Goal: Contribute content: Add original content to the website for others to see

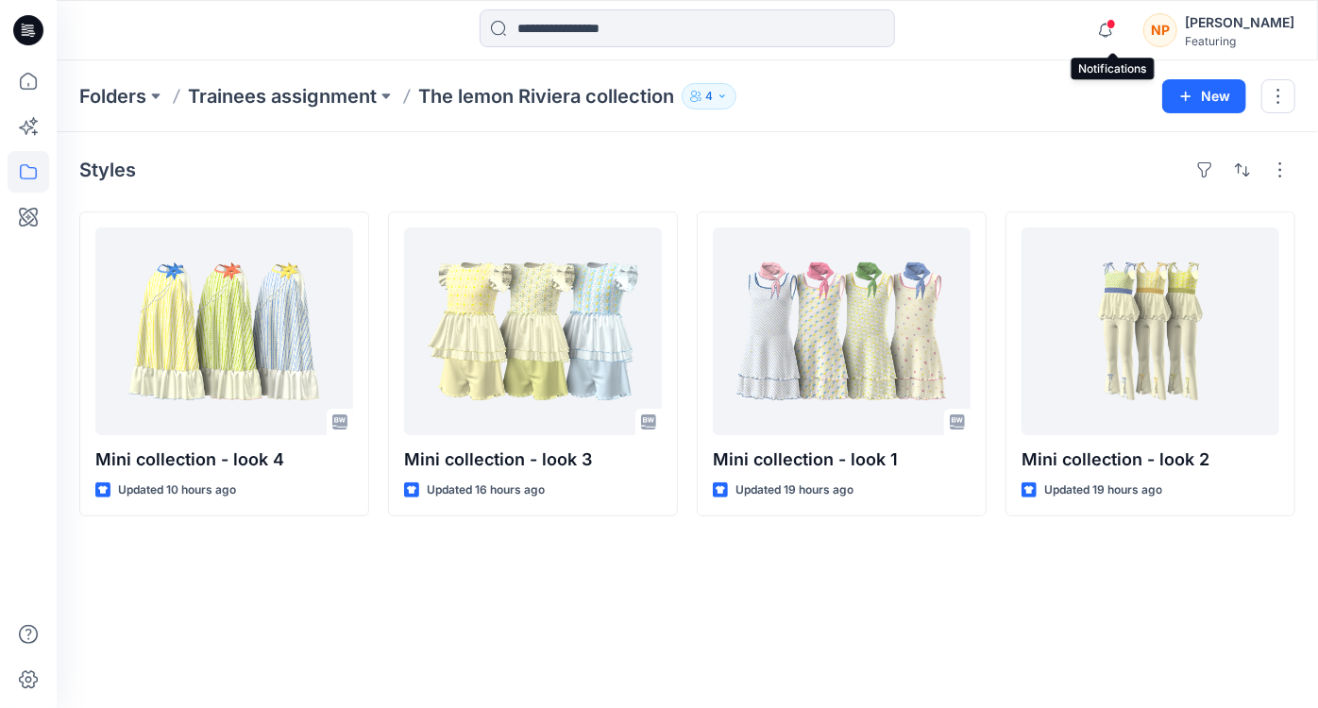
click at [1116, 26] on span at bounding box center [1111, 24] width 9 height 10
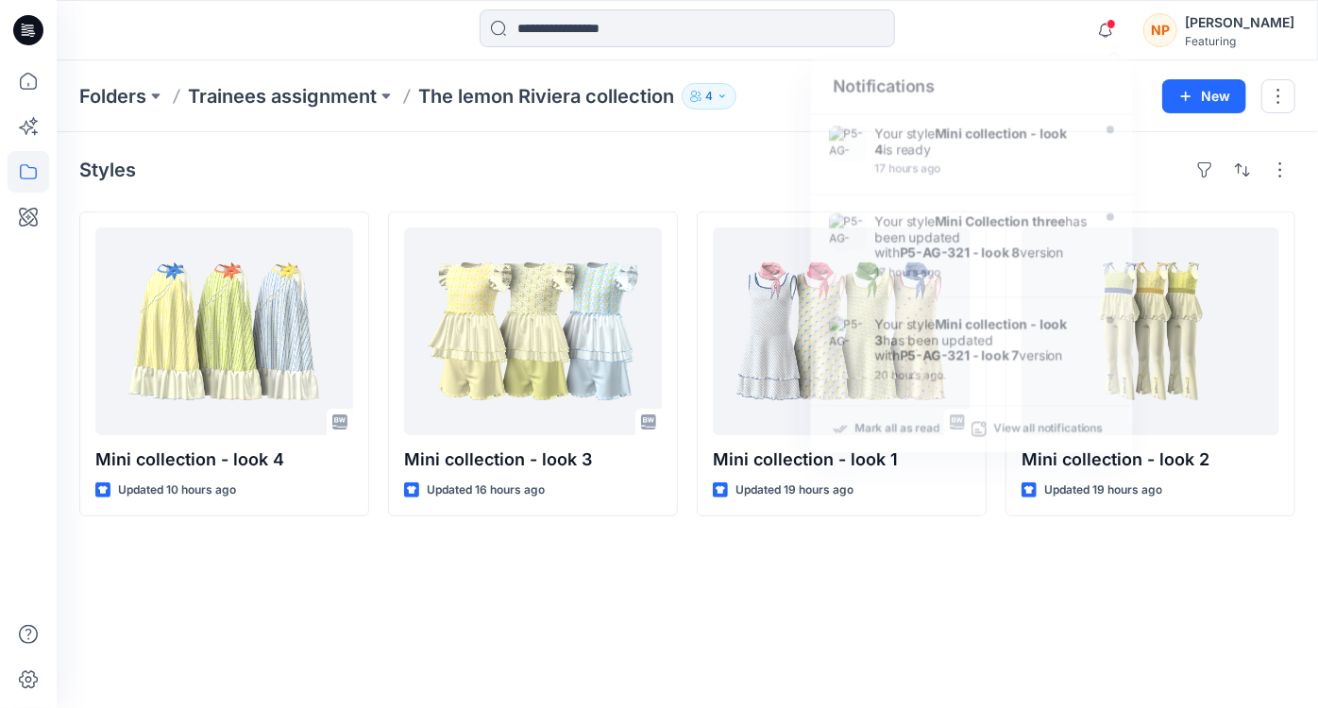
click at [491, 96] on p "The lemon Riviera collection" at bounding box center [546, 96] width 256 height 26
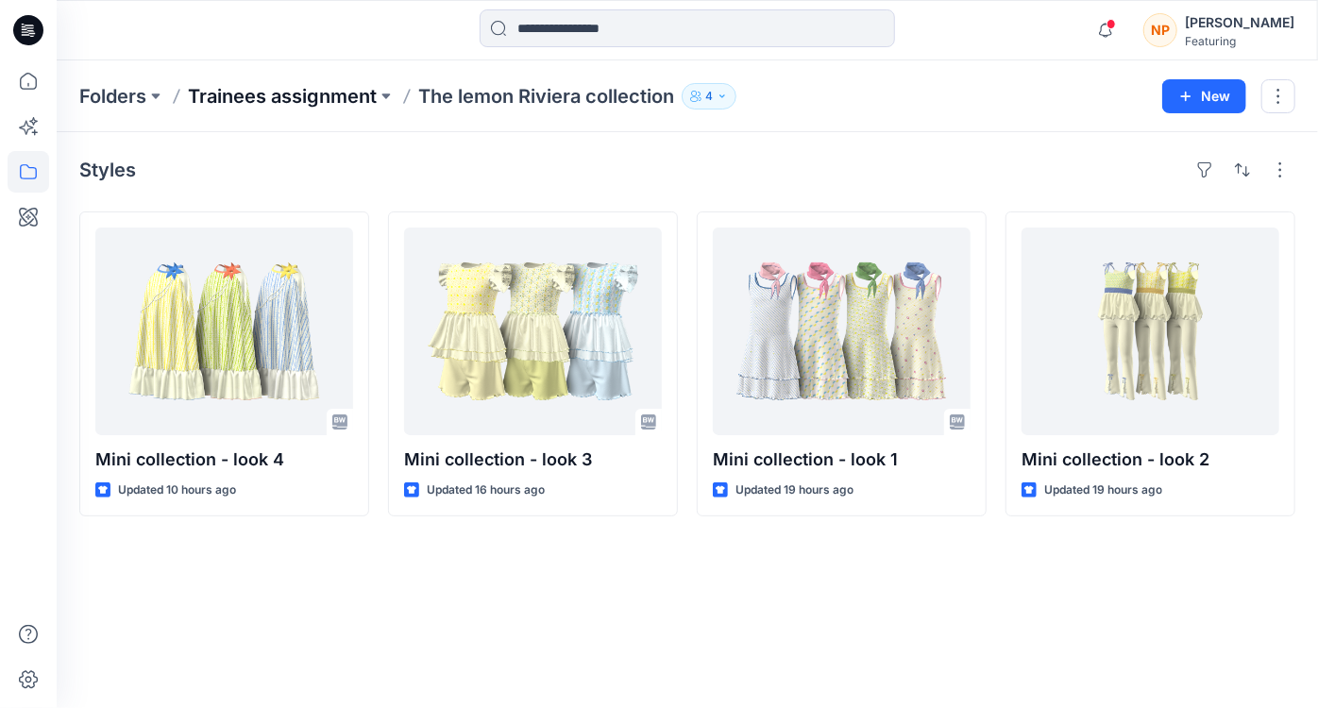
click at [292, 101] on p "Trainees assignment" at bounding box center [282, 96] width 189 height 26
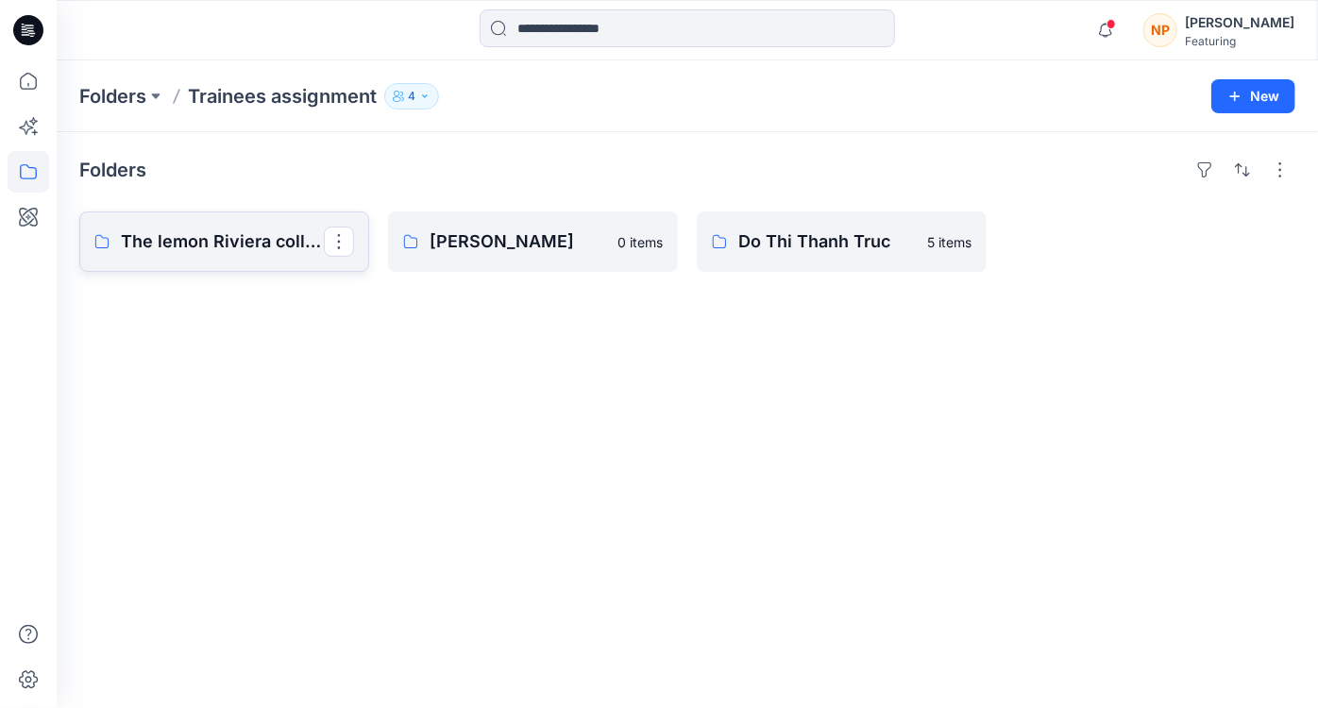
click at [236, 243] on p "The lemon Riviera collection" at bounding box center [222, 241] width 203 height 26
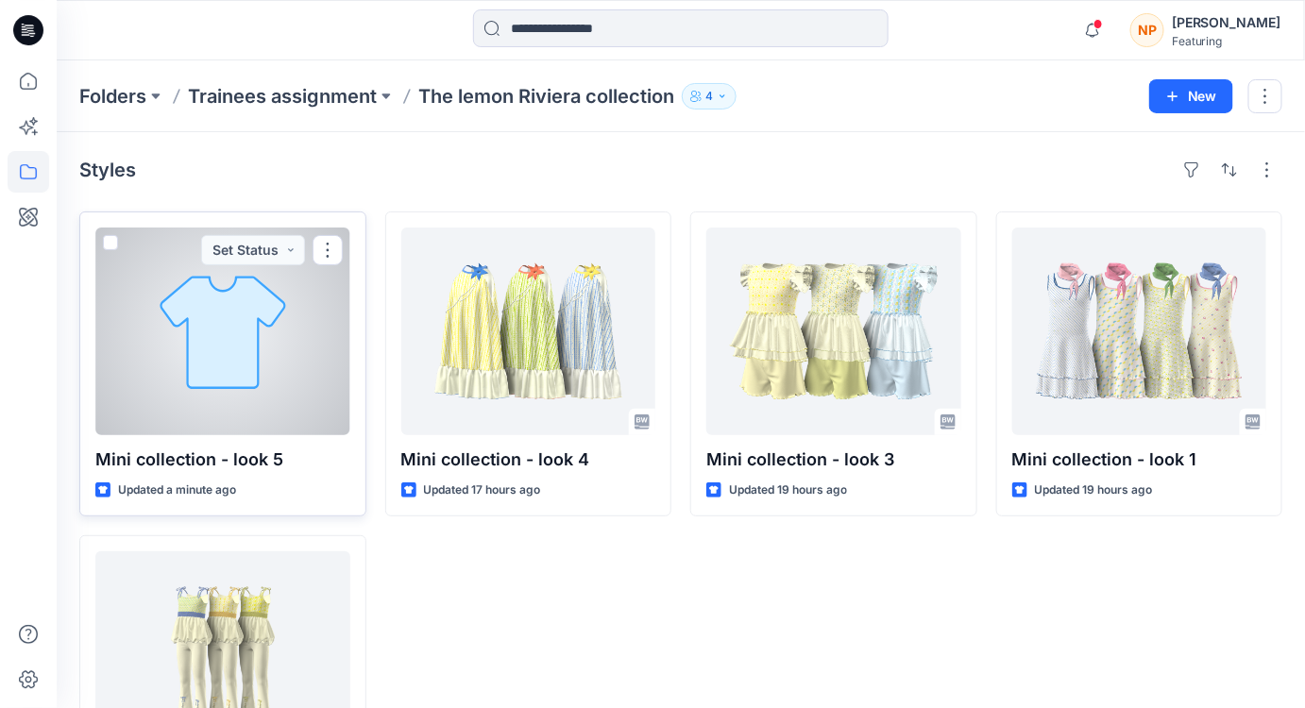
click at [267, 400] on div at bounding box center [222, 332] width 255 height 208
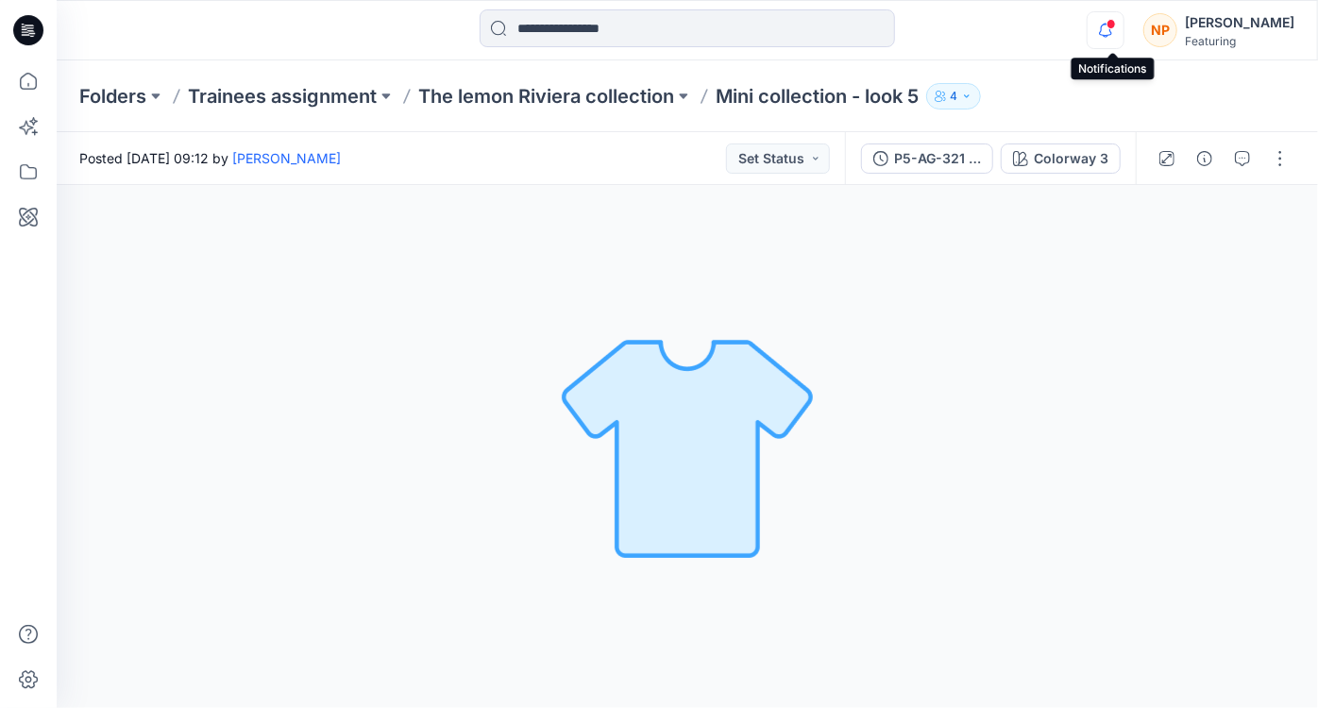
click at [1120, 30] on icon "button" at bounding box center [1106, 30] width 36 height 38
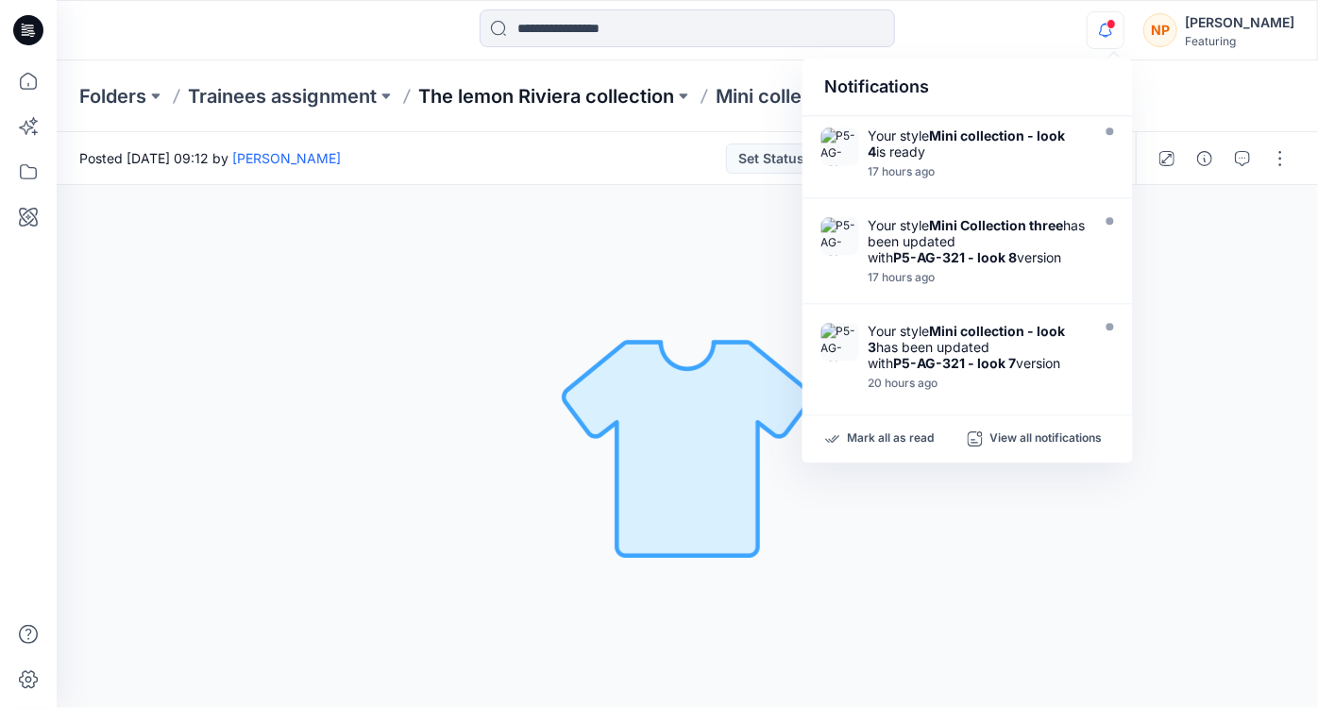
click at [586, 99] on p "The lemon Riviera collection" at bounding box center [546, 96] width 256 height 26
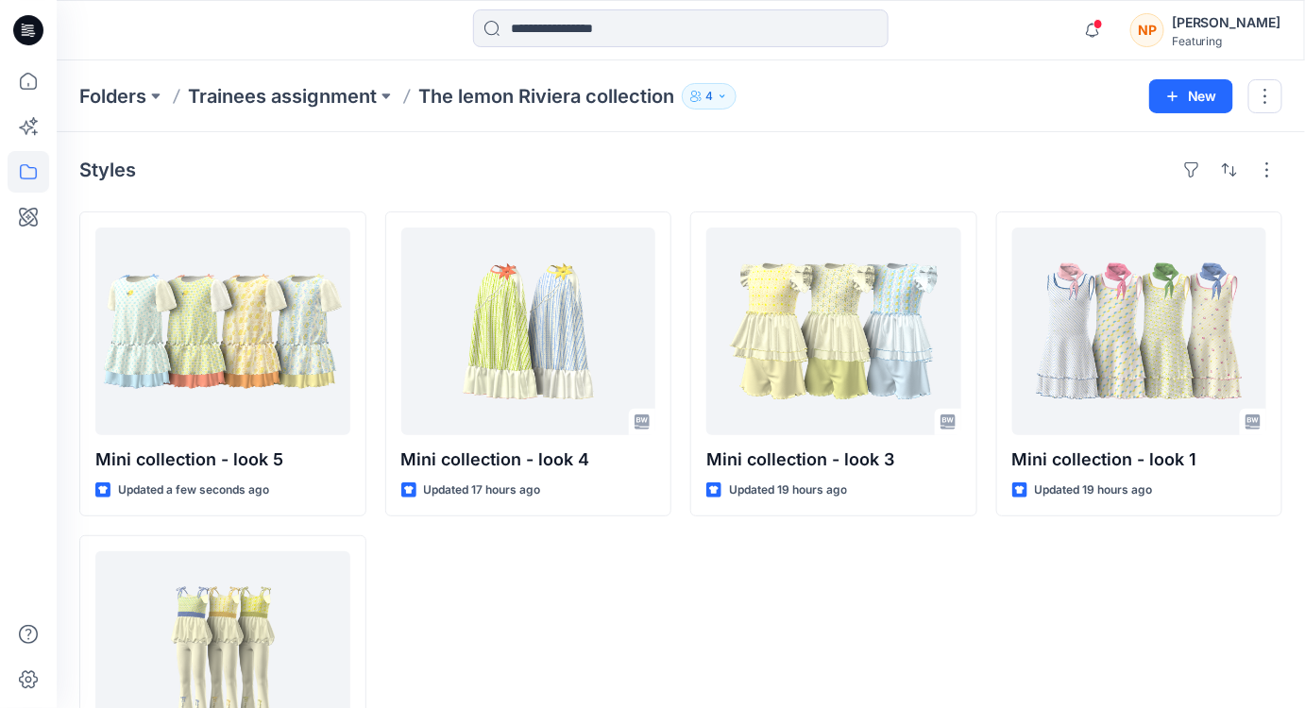
click at [731, 567] on div "Mini collection - look 3 Updated 19 hours ago" at bounding box center [833, 525] width 287 height 628
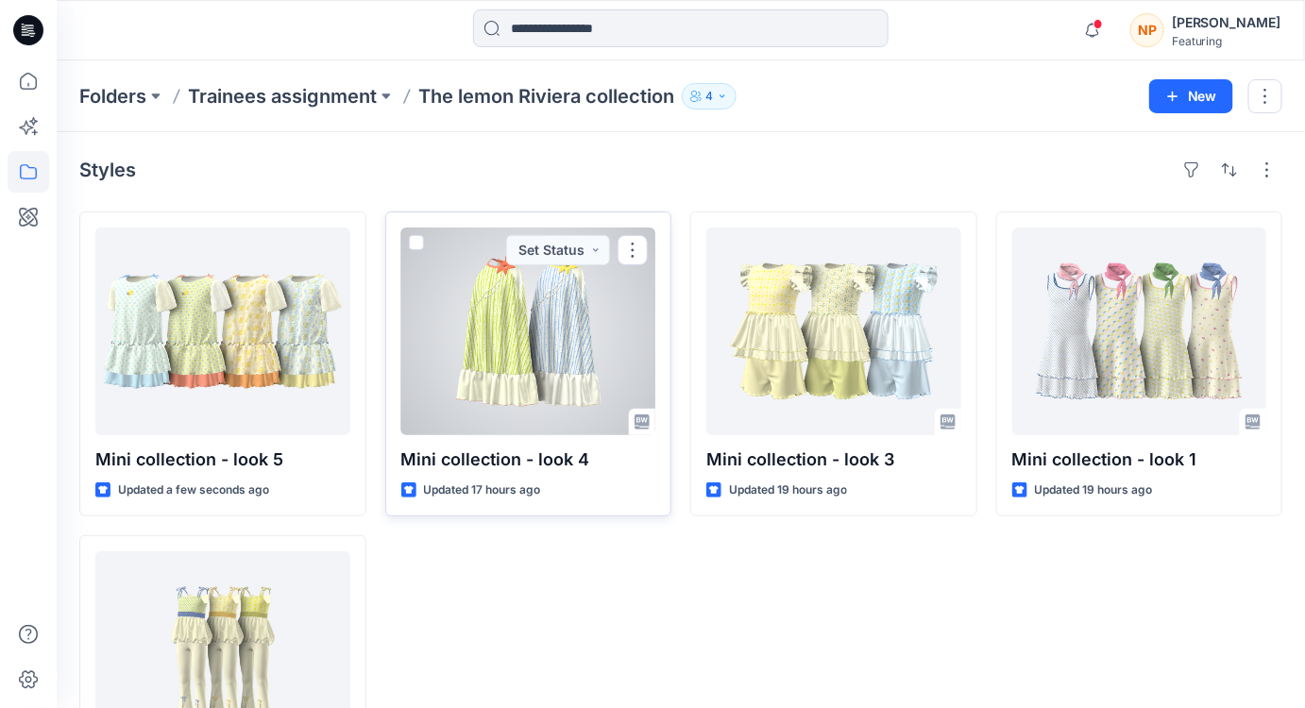
click at [502, 399] on div at bounding box center [528, 332] width 255 height 208
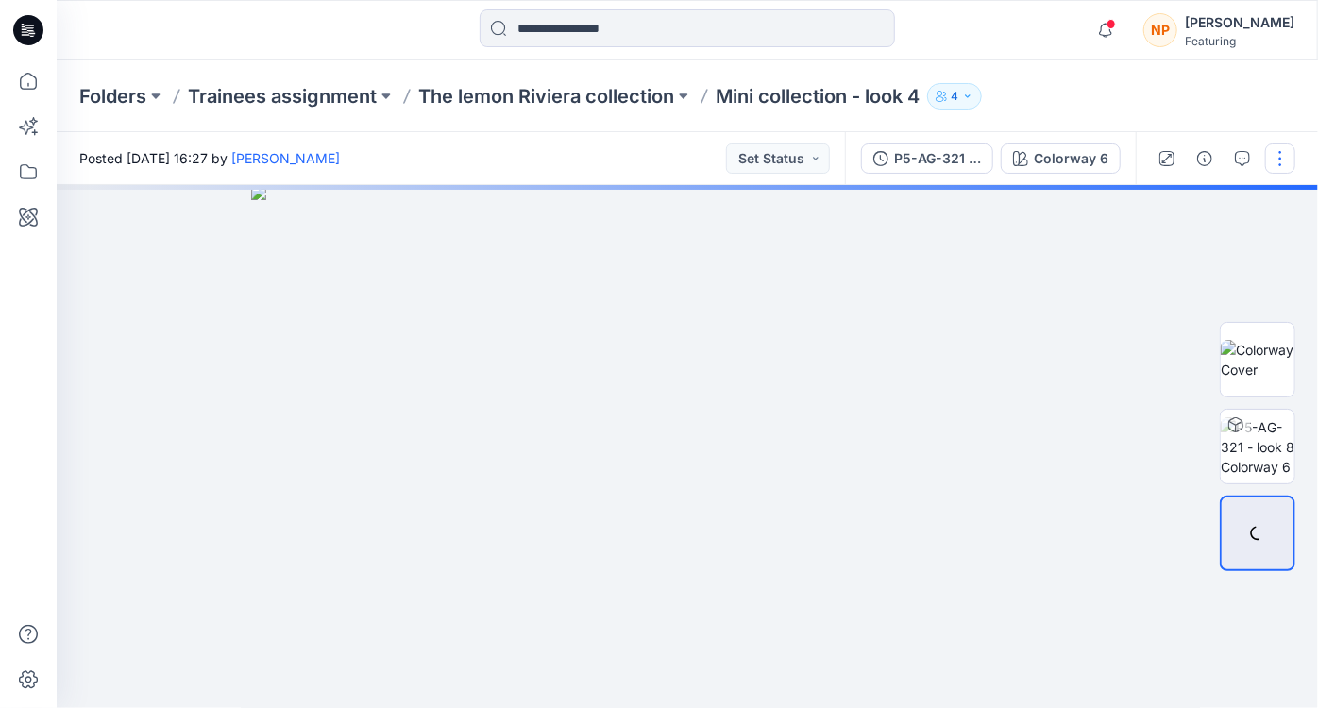
click at [1273, 157] on button "button" at bounding box center [1280, 159] width 30 height 30
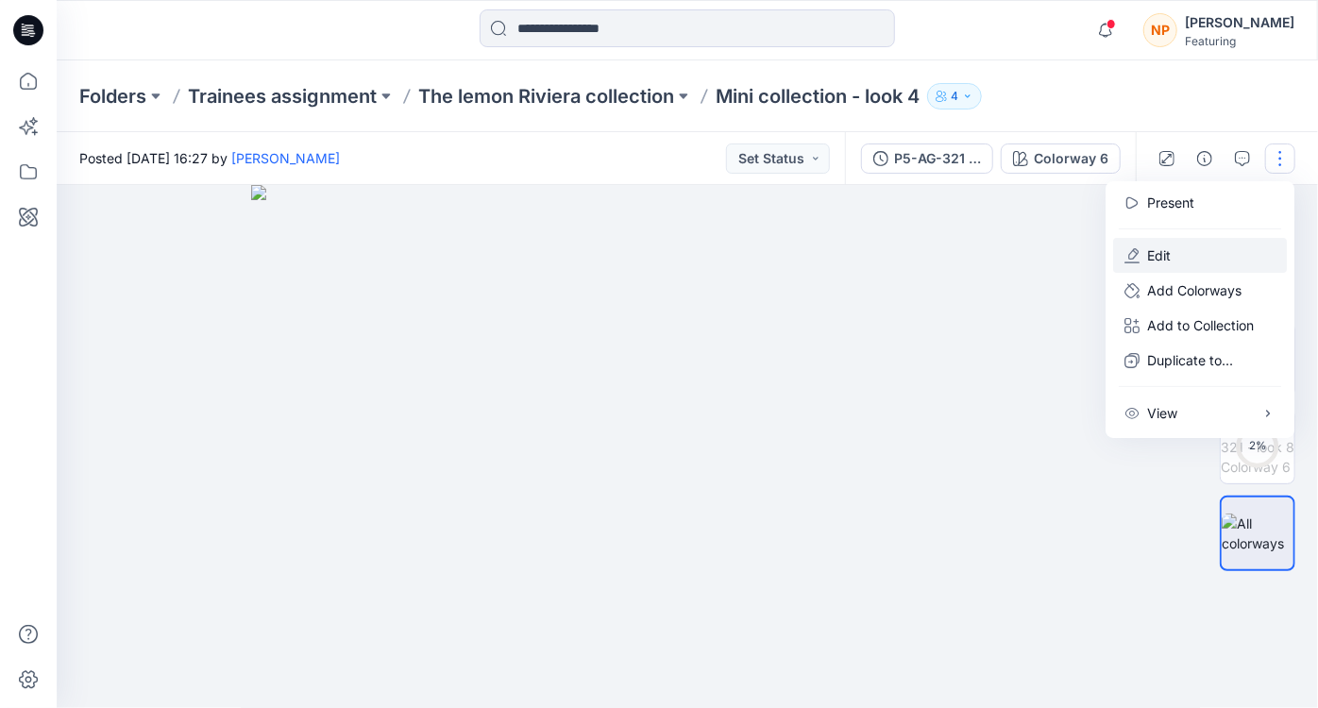
click at [1171, 254] on button "Edit" at bounding box center [1200, 255] width 174 height 35
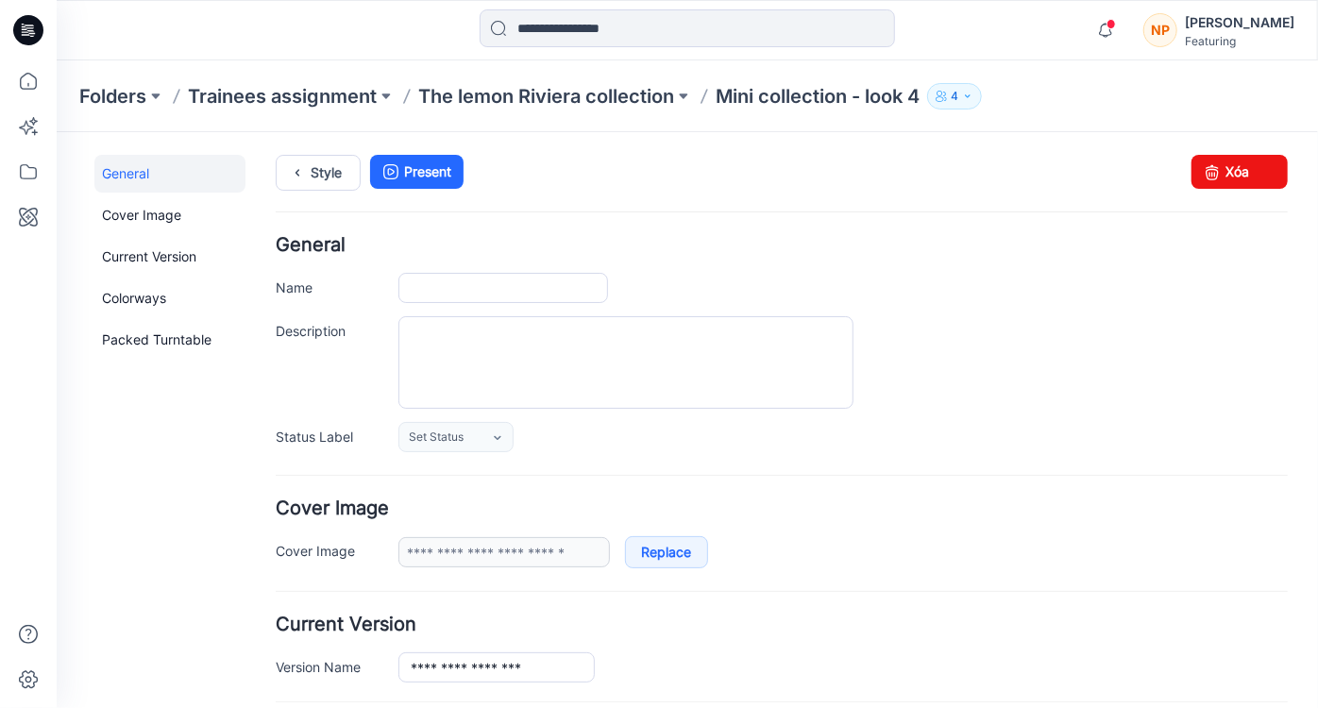
type input "**********"
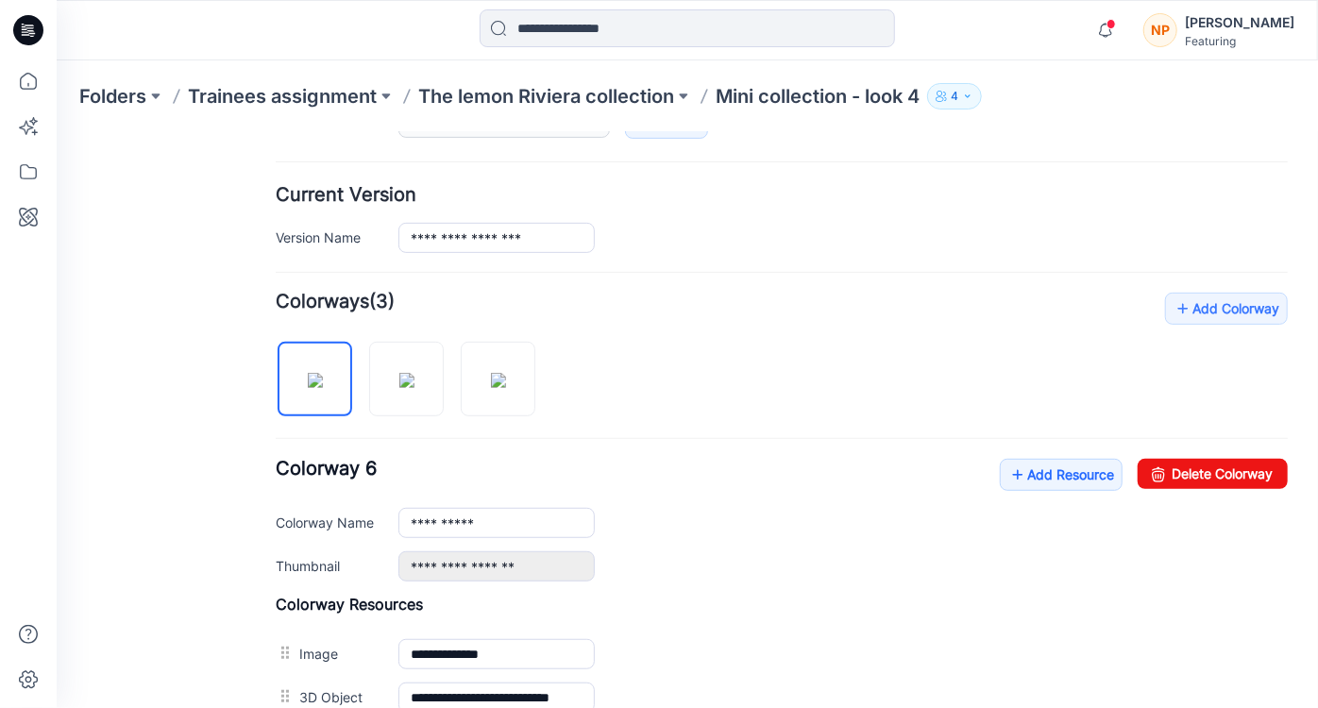
scroll to position [515, 0]
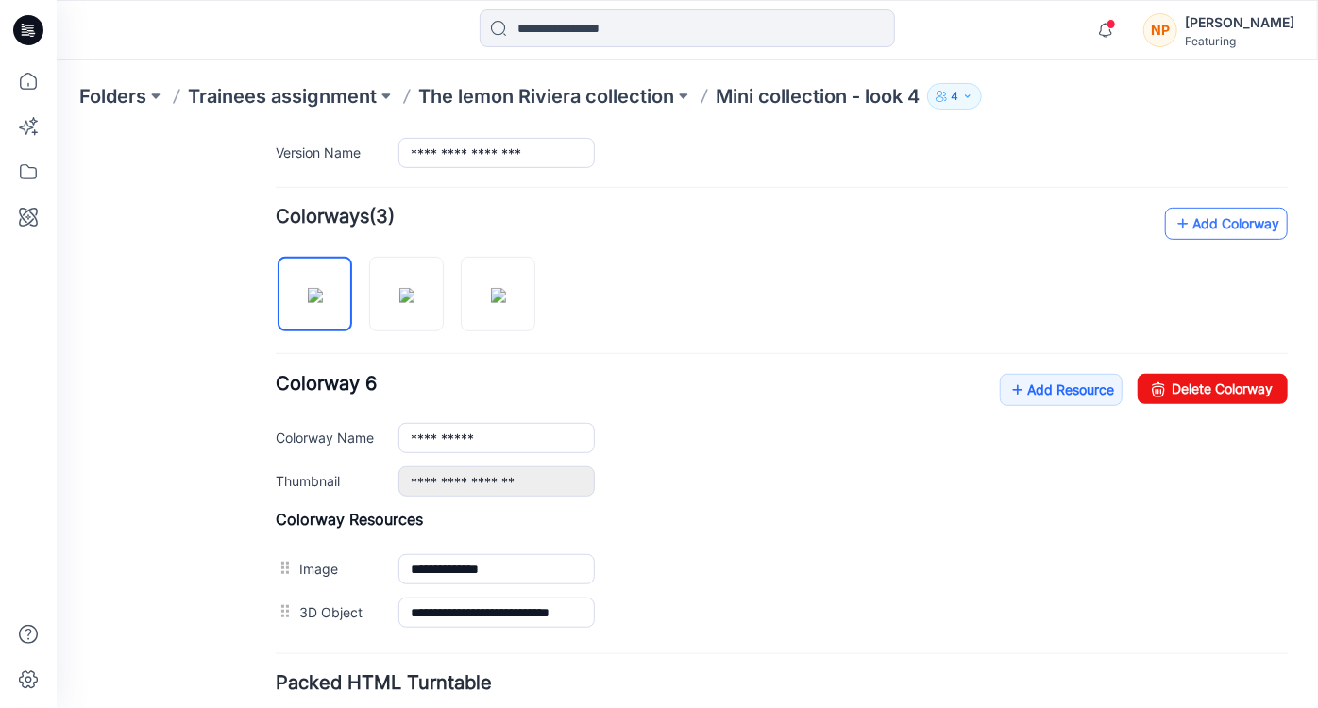
click at [1174, 216] on icon at bounding box center [1182, 223] width 19 height 30
type input "**********"
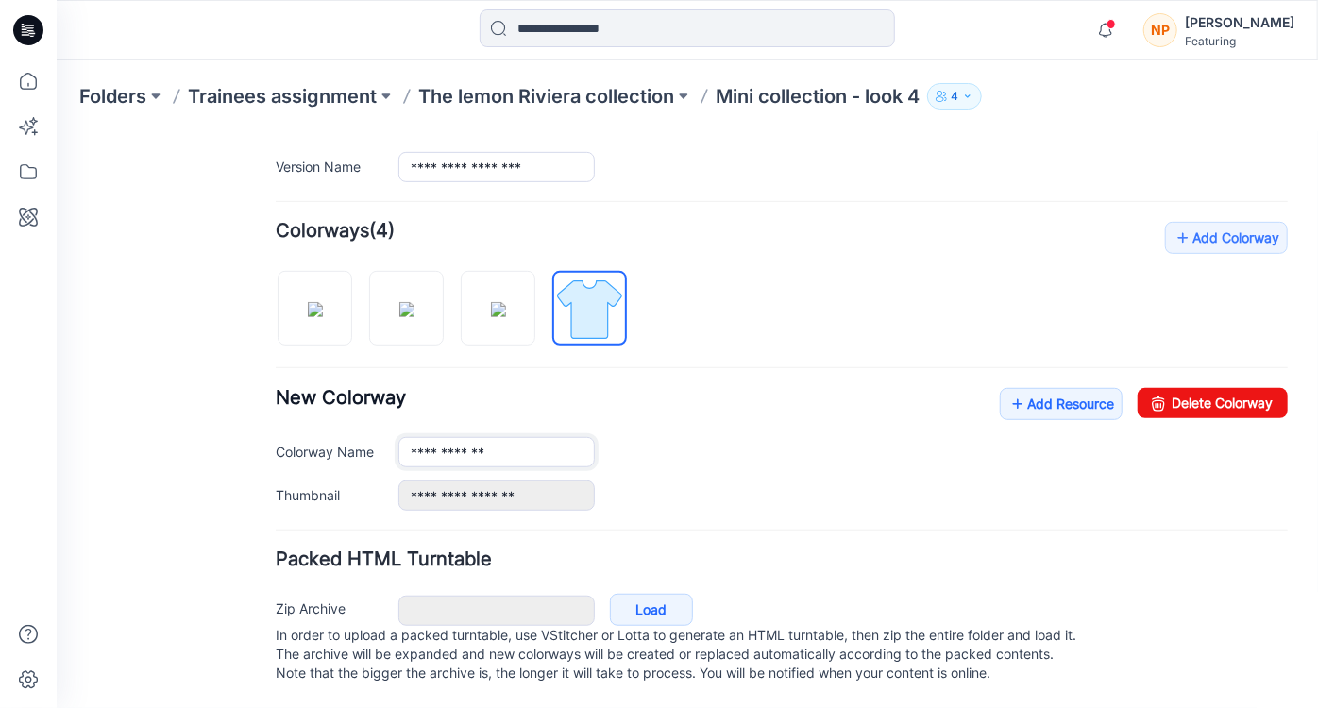
scroll to position [514, 0]
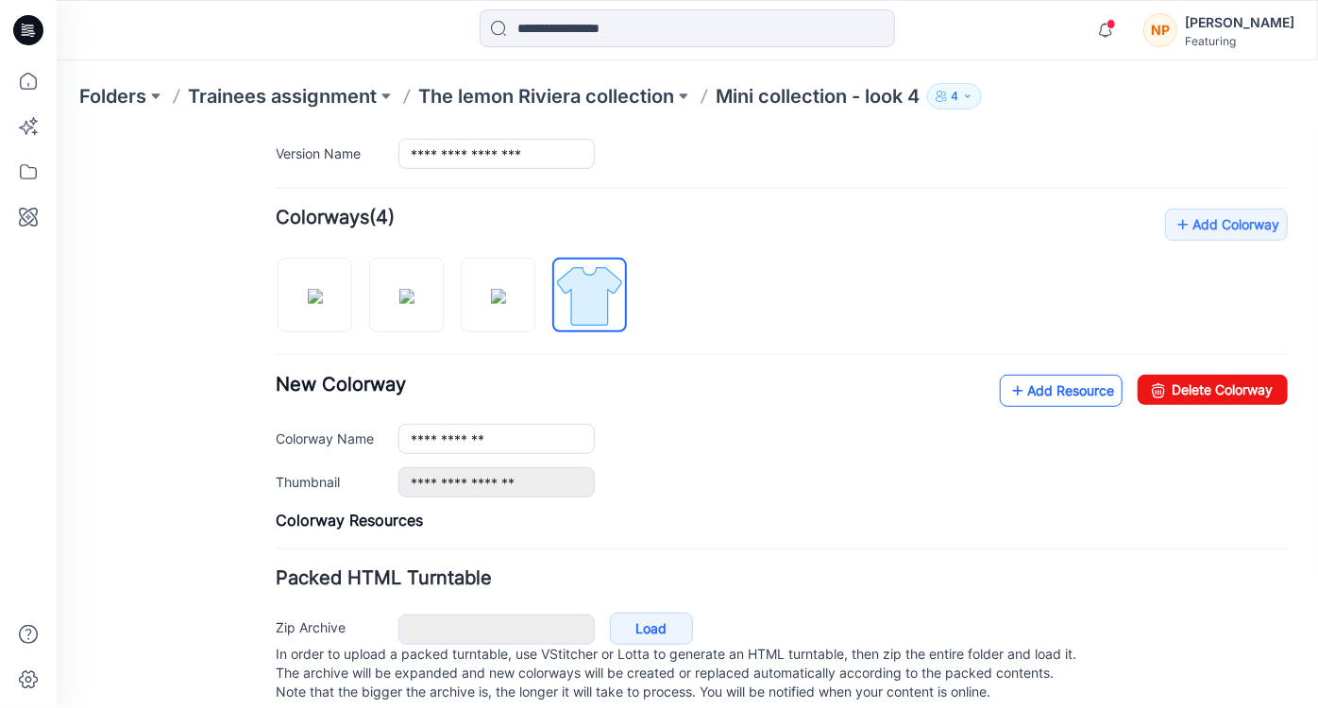
click at [1071, 392] on link "Add Resource" at bounding box center [1060, 390] width 123 height 32
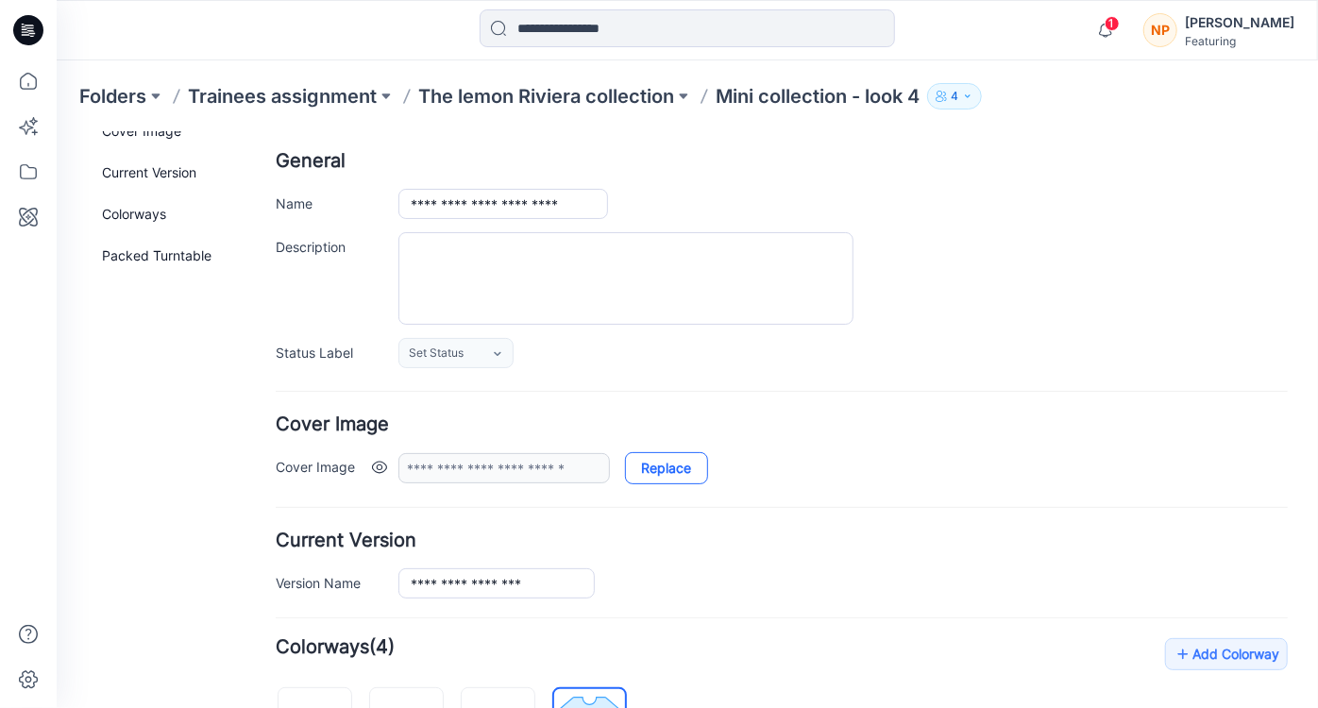
scroll to position [0, 0]
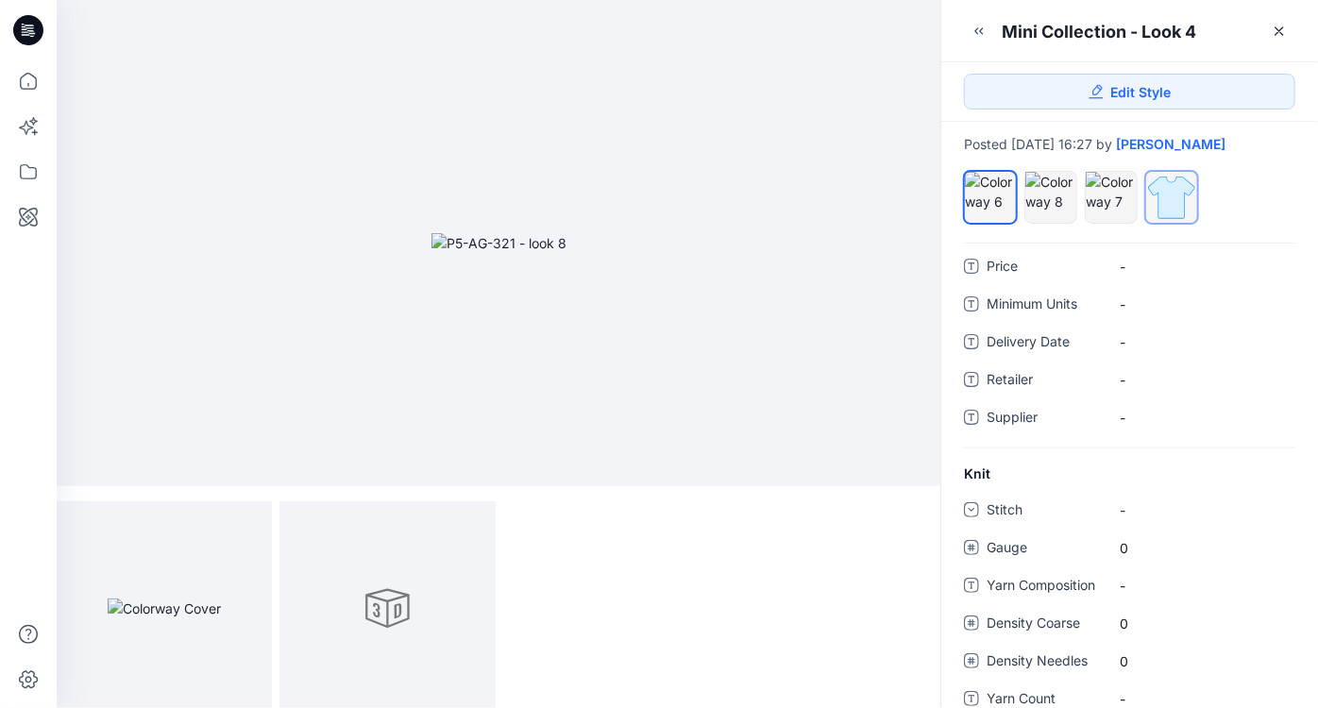
click at [1179, 210] on div at bounding box center [1171, 197] width 51 height 51
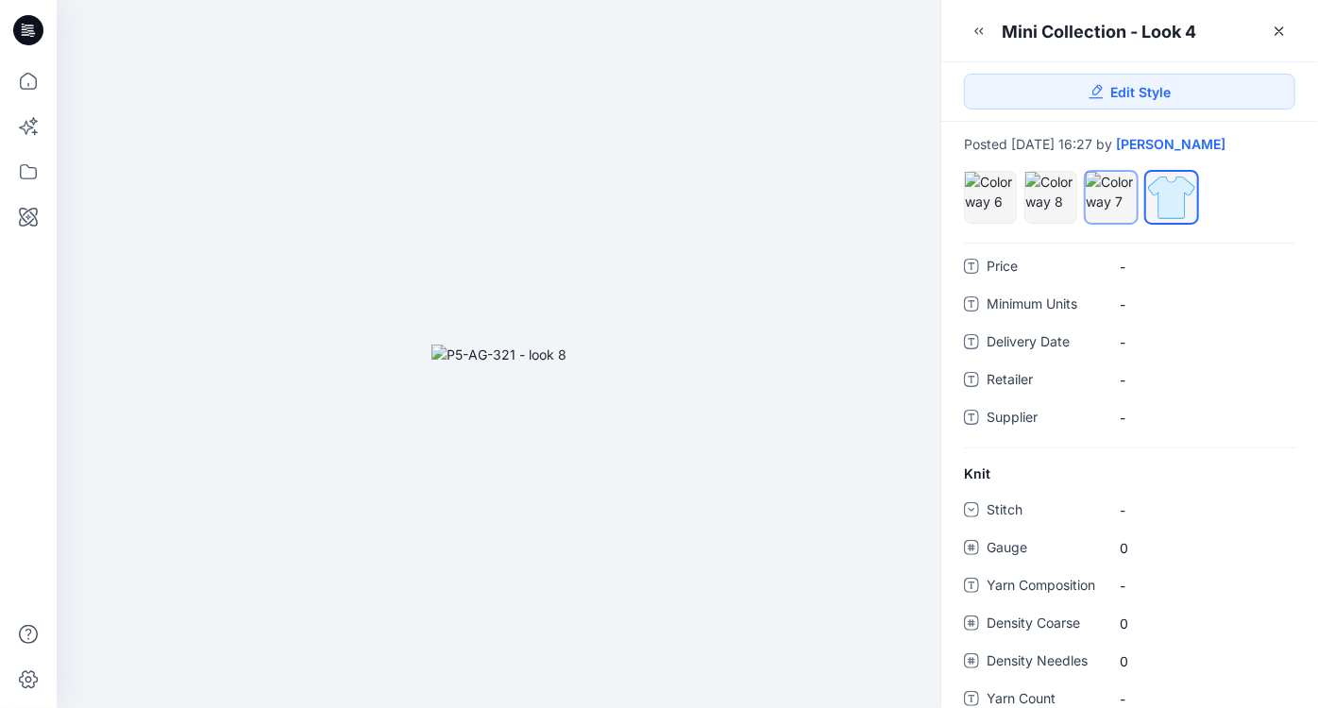
click at [1120, 207] on div at bounding box center [1111, 192] width 51 height 40
click at [1165, 209] on div at bounding box center [1171, 197] width 51 height 51
click at [1123, 203] on div at bounding box center [1111, 192] width 51 height 40
click at [1158, 203] on div at bounding box center [1171, 197] width 51 height 51
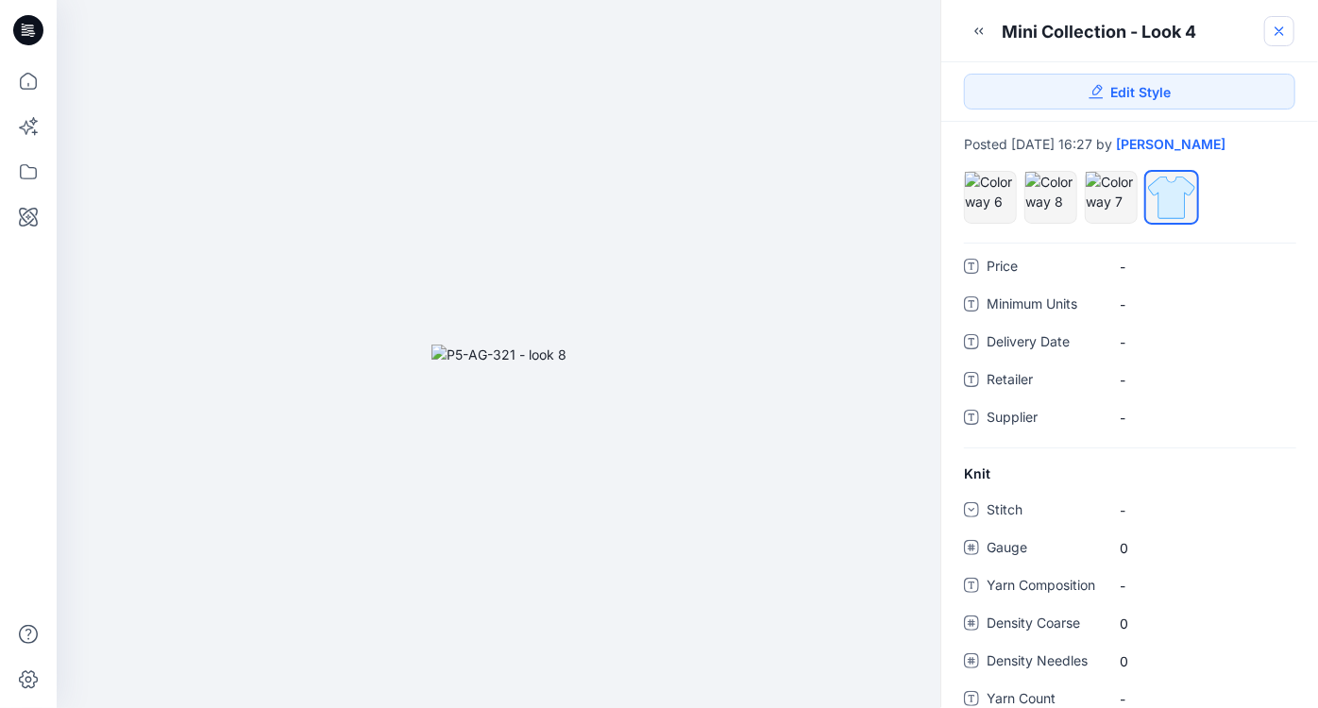
click at [1285, 33] on icon at bounding box center [1279, 31] width 15 height 15
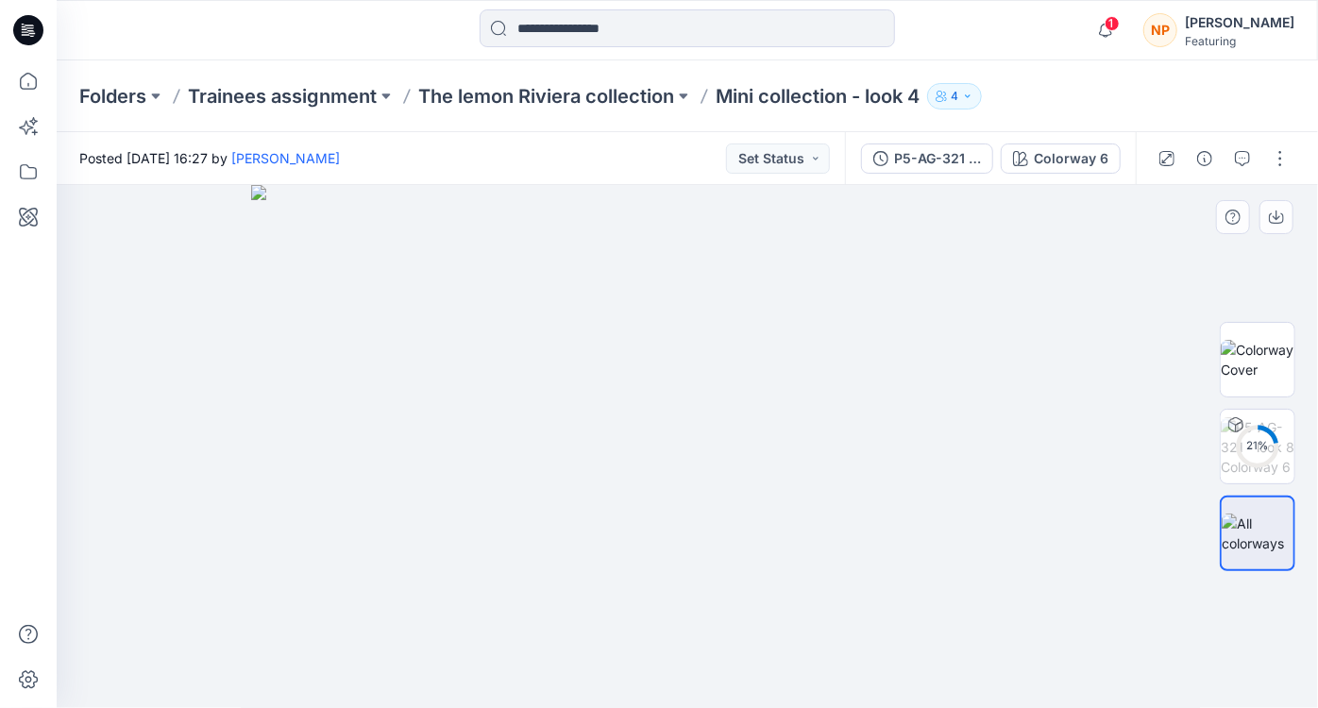
drag, startPoint x: 882, startPoint y: 437, endPoint x: 726, endPoint y: 425, distance: 156.3
click at [726, 425] on img at bounding box center [687, 447] width 872 height 524
click at [790, 416] on img at bounding box center [687, 447] width 872 height 524
click at [1279, 155] on button "button" at bounding box center [1280, 159] width 30 height 30
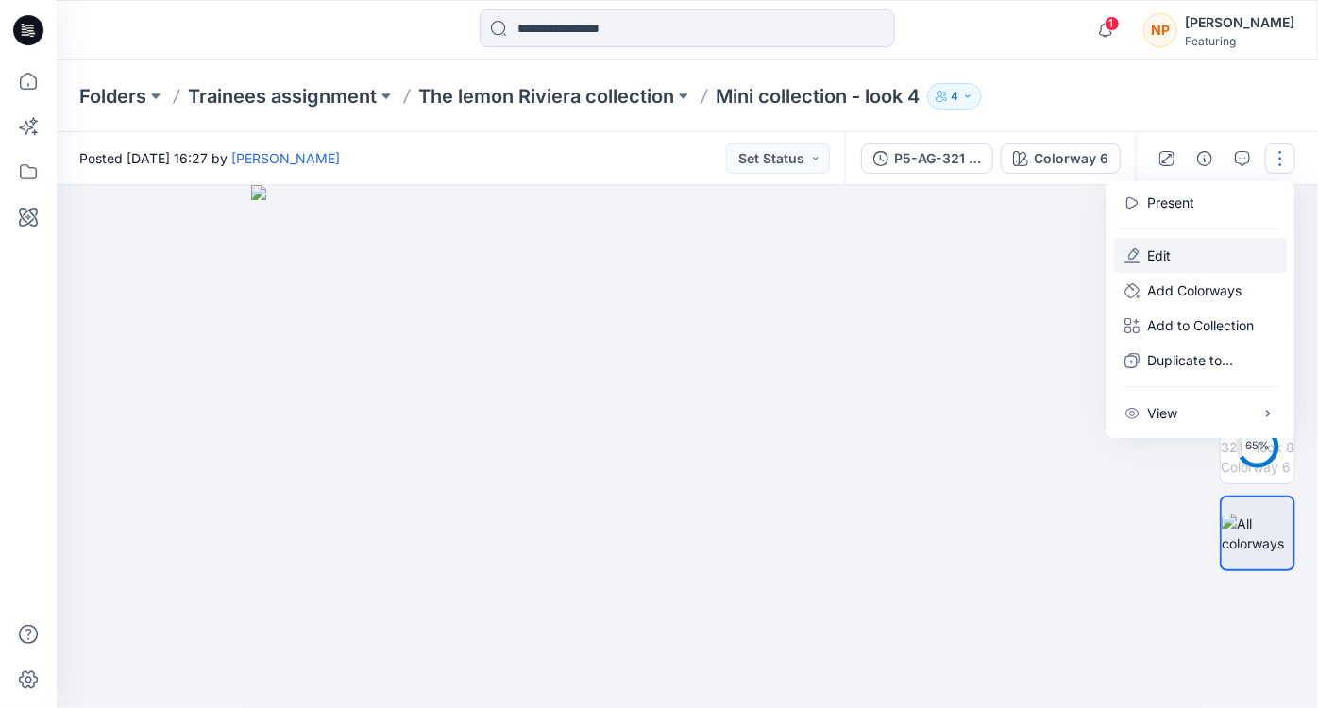
click at [1173, 257] on button "Edit" at bounding box center [1200, 255] width 174 height 35
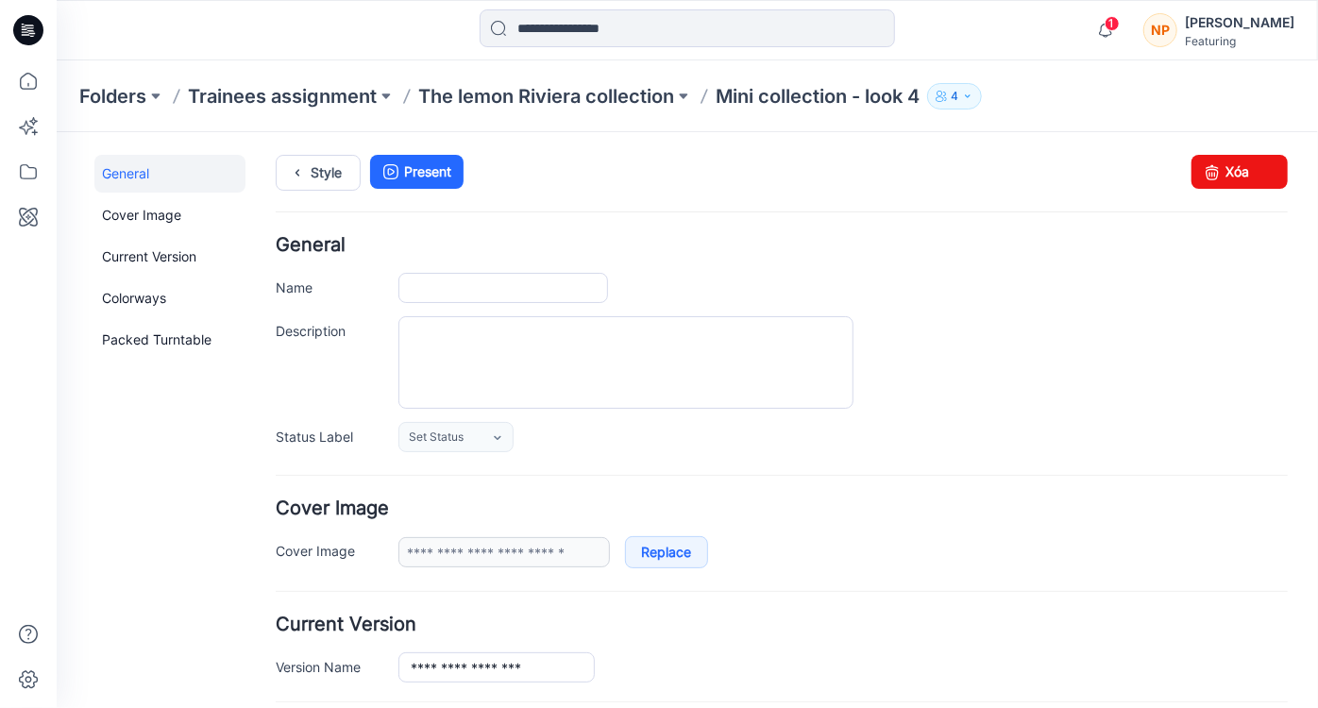
type input "**********"
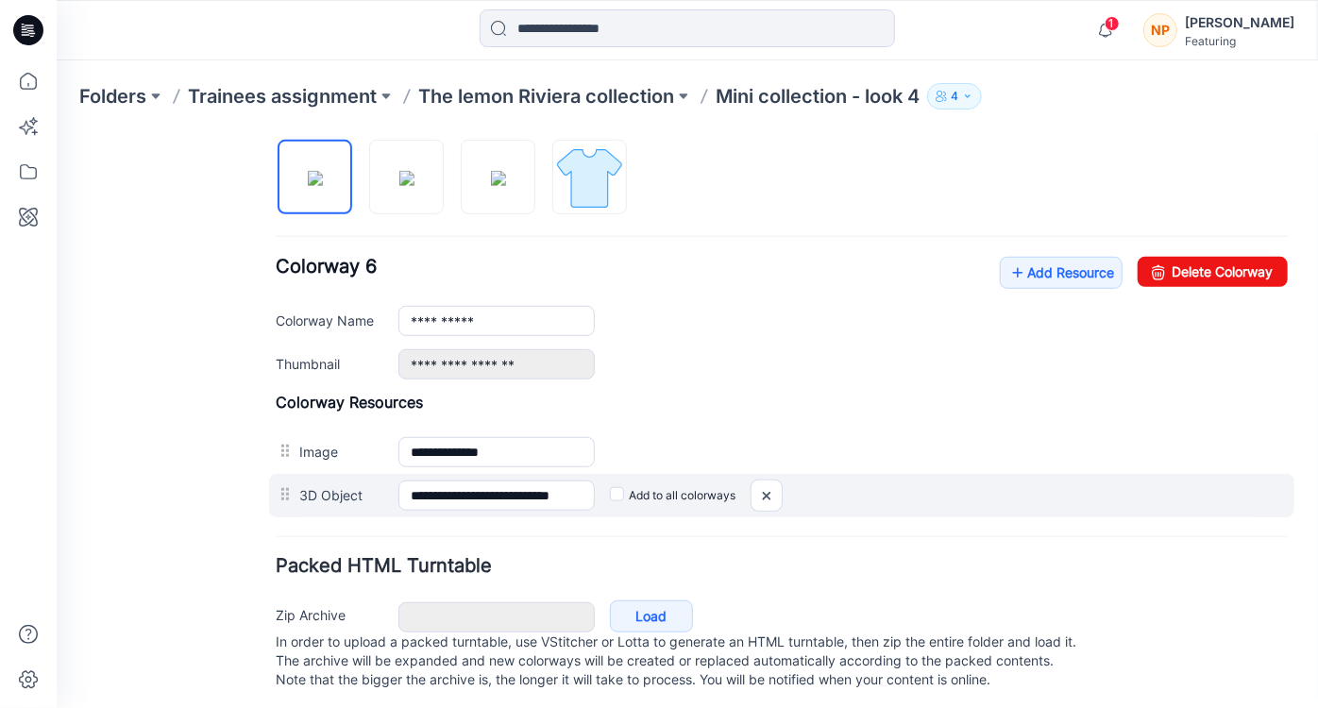
scroll to position [636, 0]
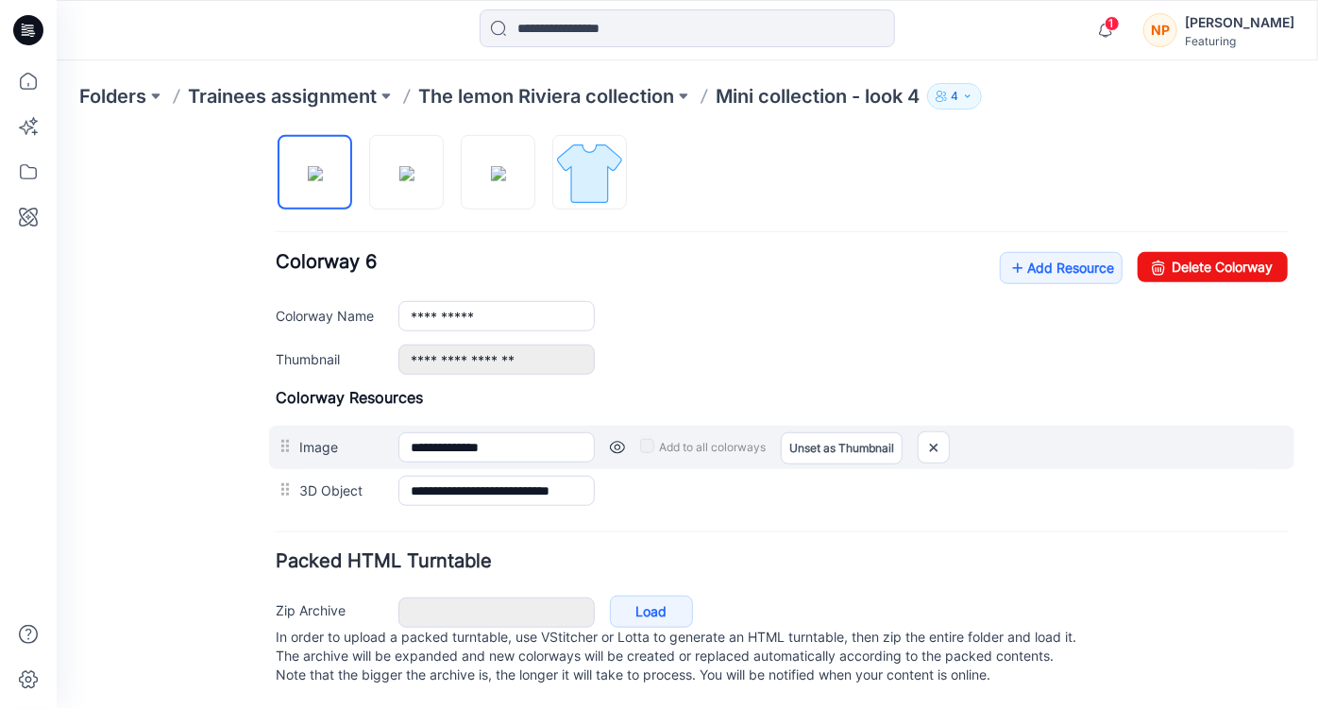
click at [379, 449] on div "**********" at bounding box center [780, 446] width 1025 height 43
drag, startPoint x: 933, startPoint y: 448, endPoint x: 801, endPoint y: 231, distance: 253.4
click at [933, 448] on img at bounding box center [933, 446] width 30 height 31
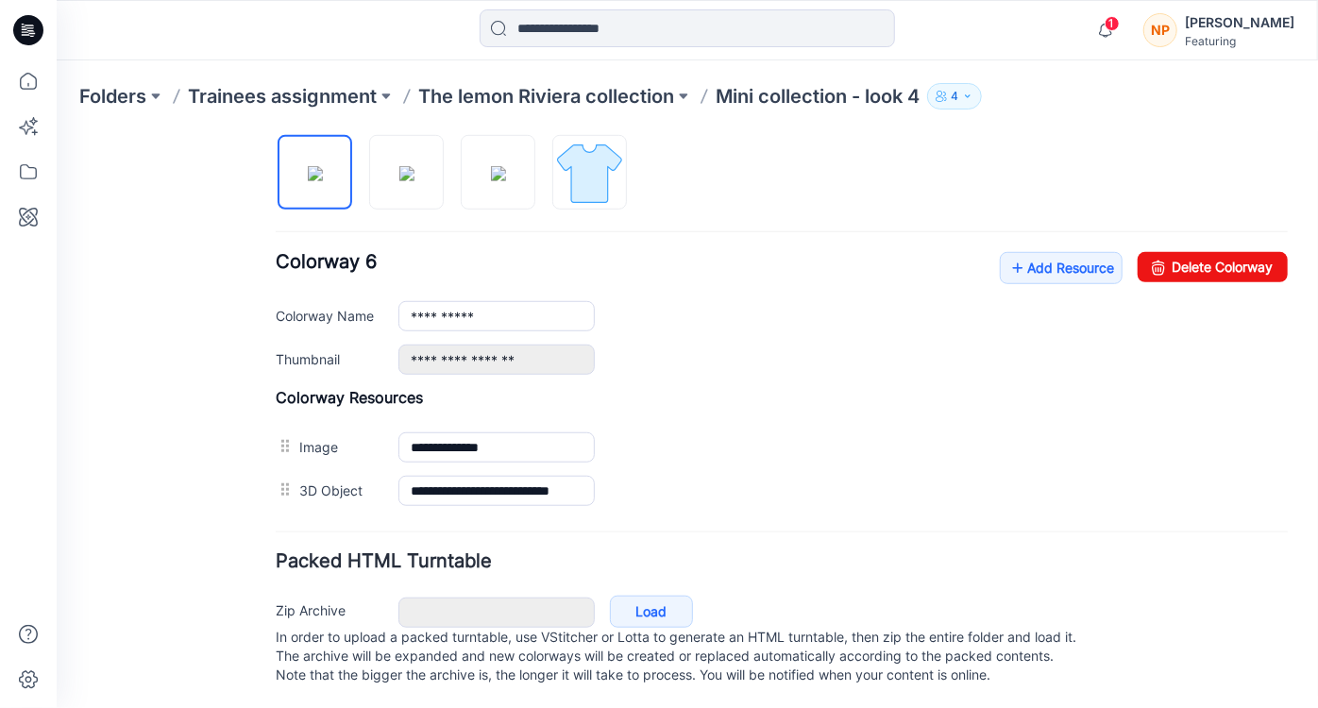
scroll to position [607, 0]
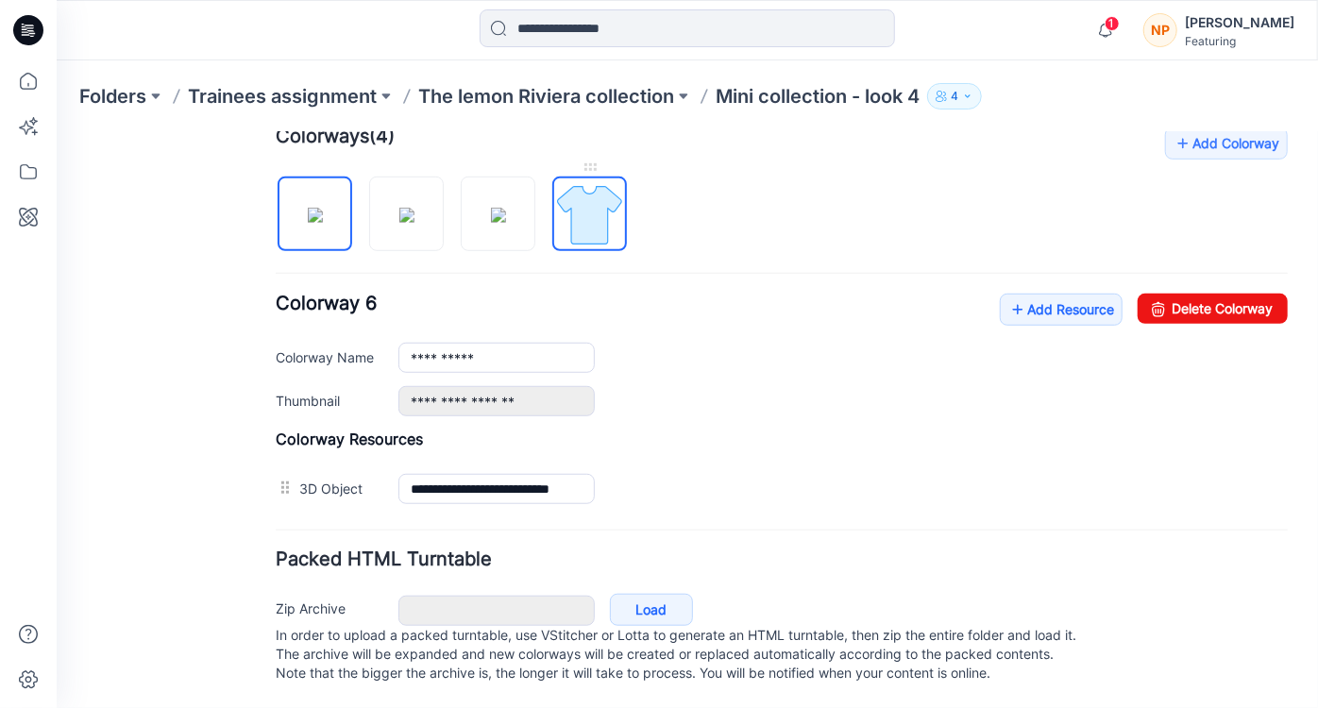
click at [611, 201] on img at bounding box center [588, 213] width 71 height 71
type input "**********"
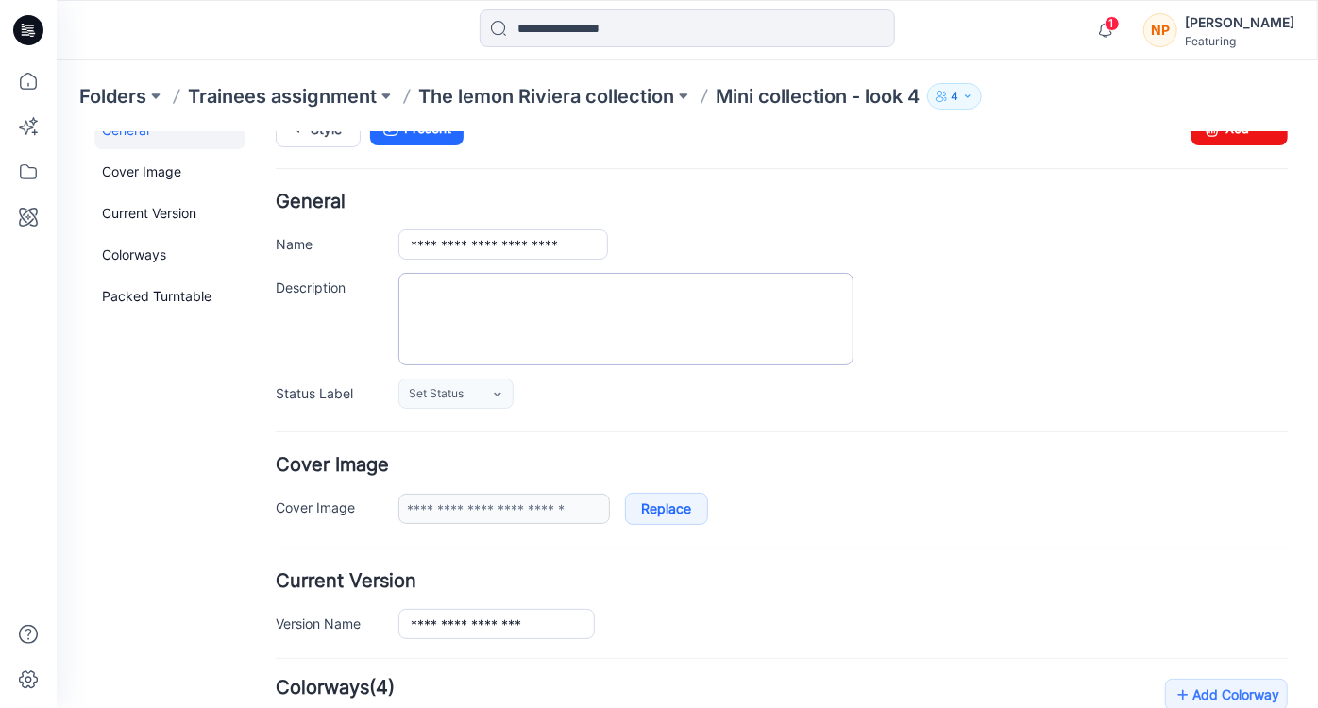
scroll to position [0, 0]
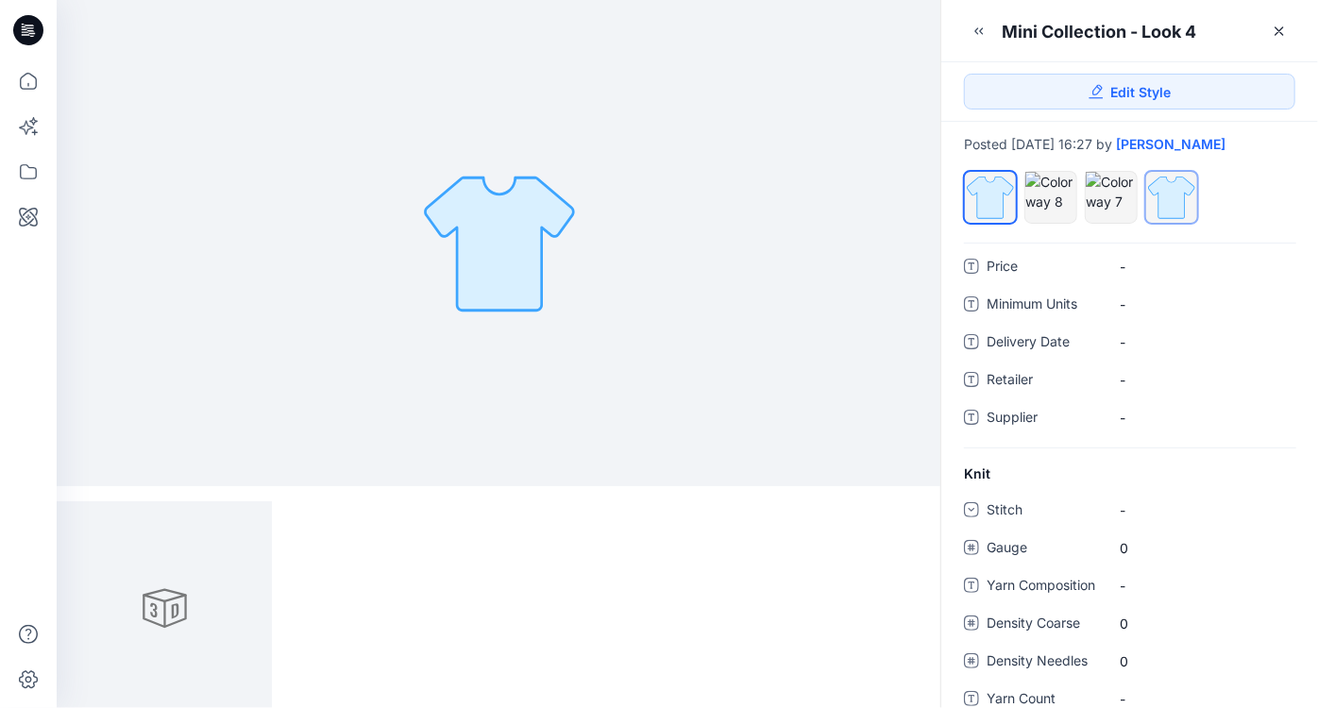
click at [1162, 206] on div at bounding box center [1171, 197] width 51 height 51
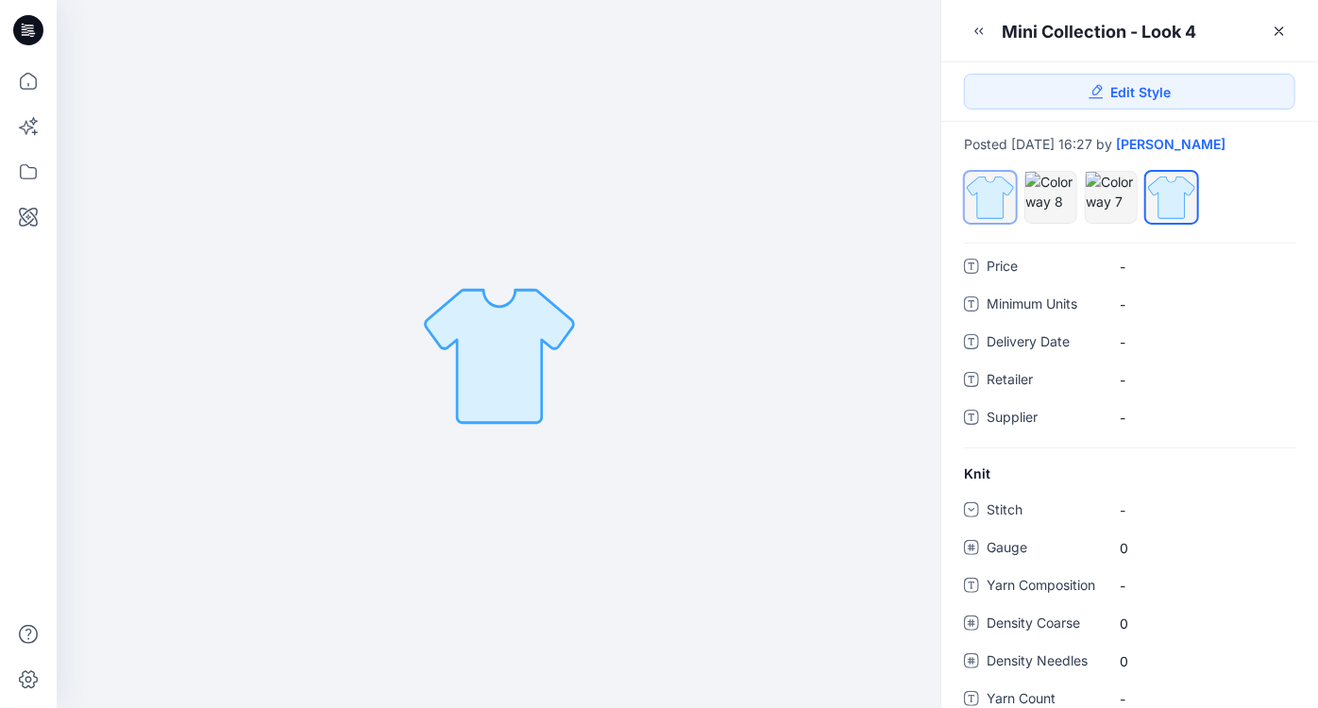
click at [991, 211] on div at bounding box center [990, 197] width 51 height 51
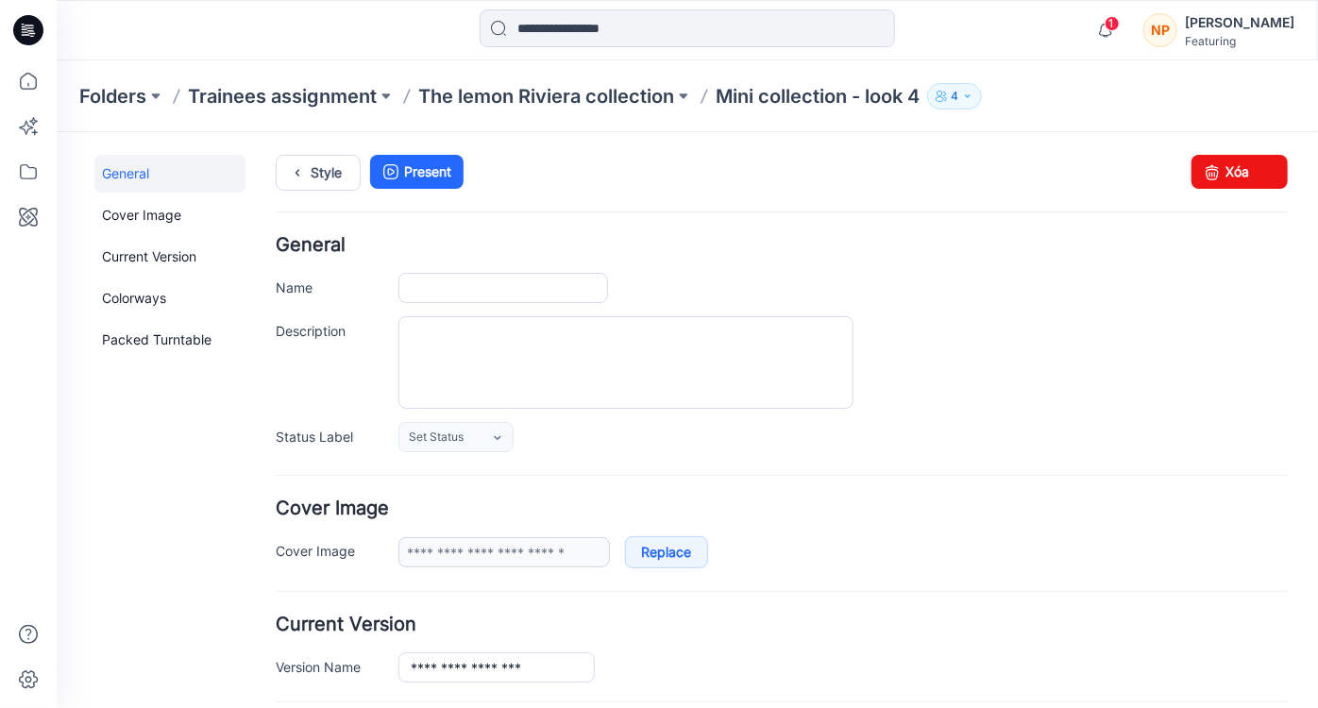
type input "**********"
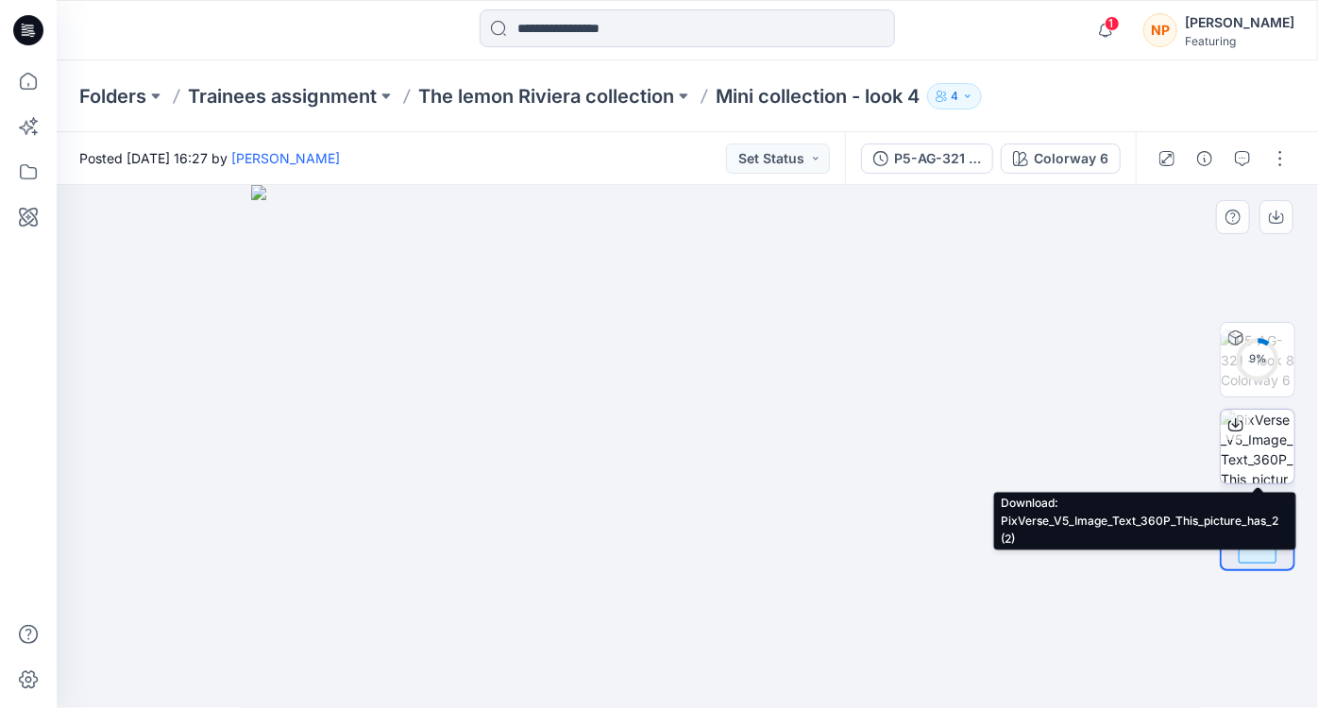
click at [1256, 459] on img at bounding box center [1258, 447] width 74 height 74
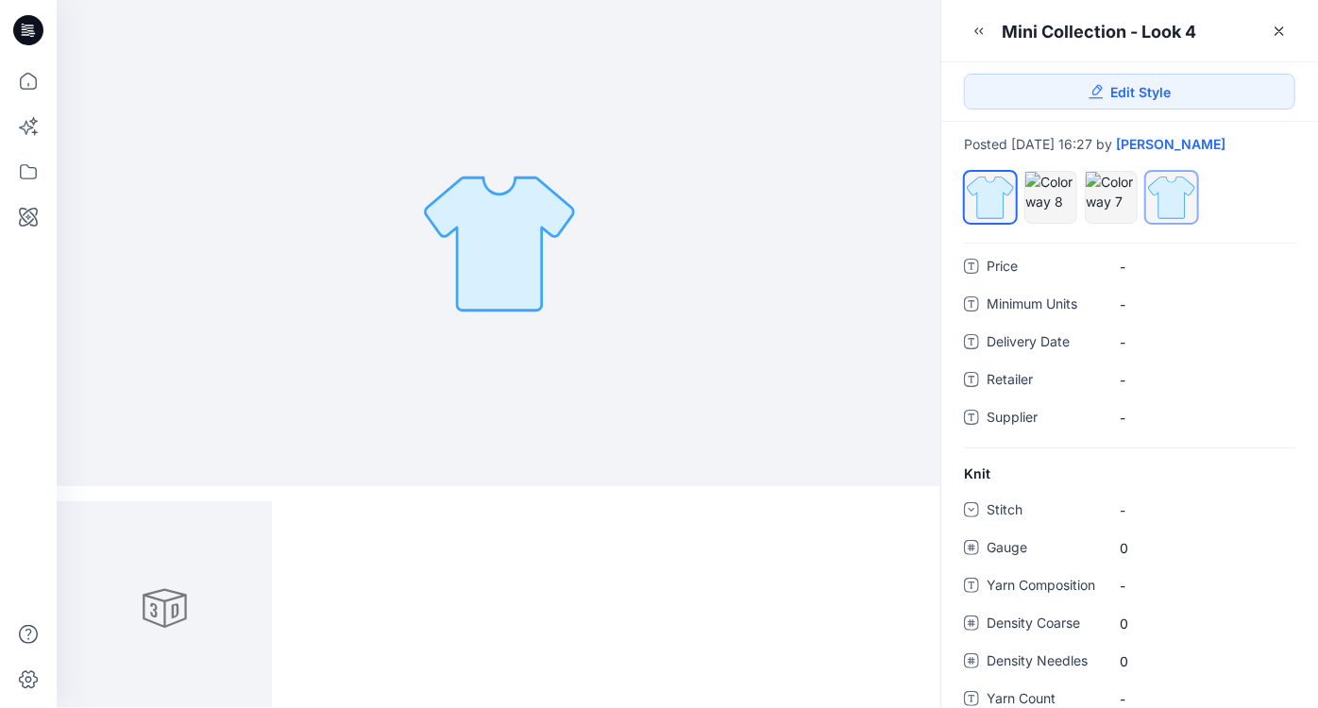
click at [1171, 211] on div at bounding box center [1171, 197] width 51 height 51
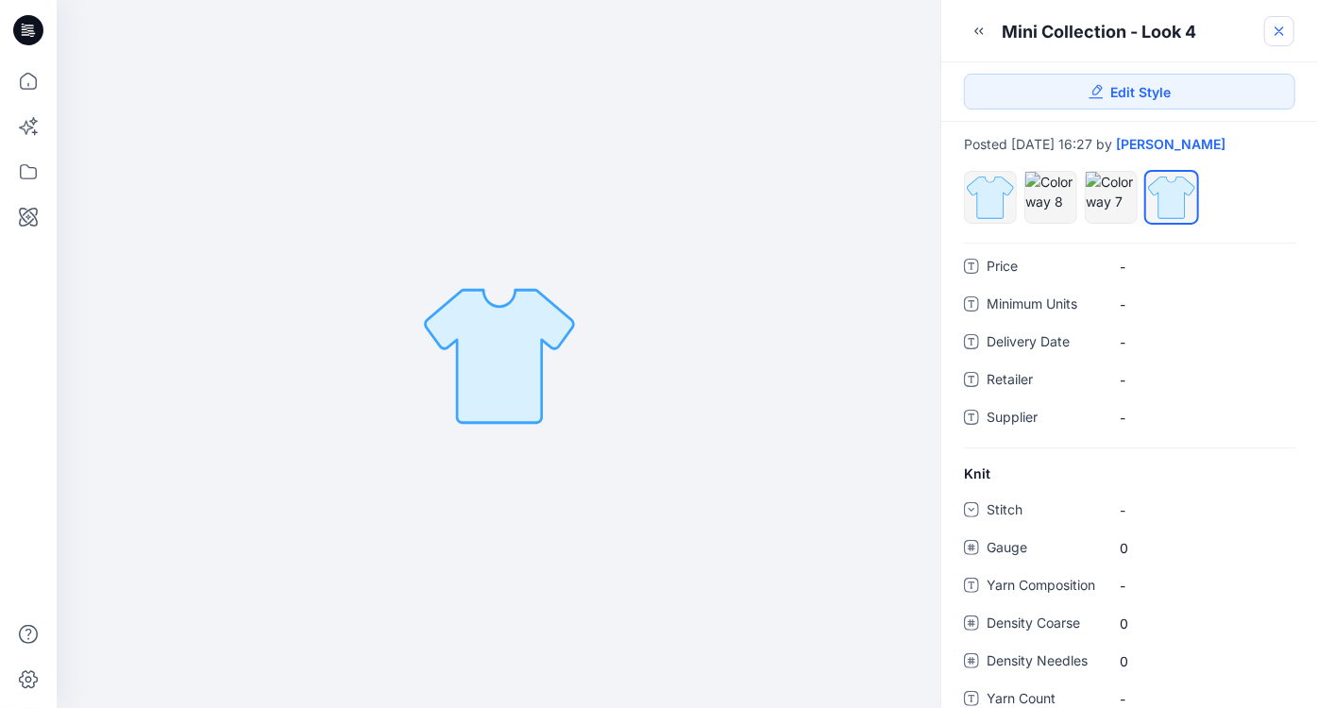
click at [1275, 38] on icon at bounding box center [1279, 31] width 15 height 15
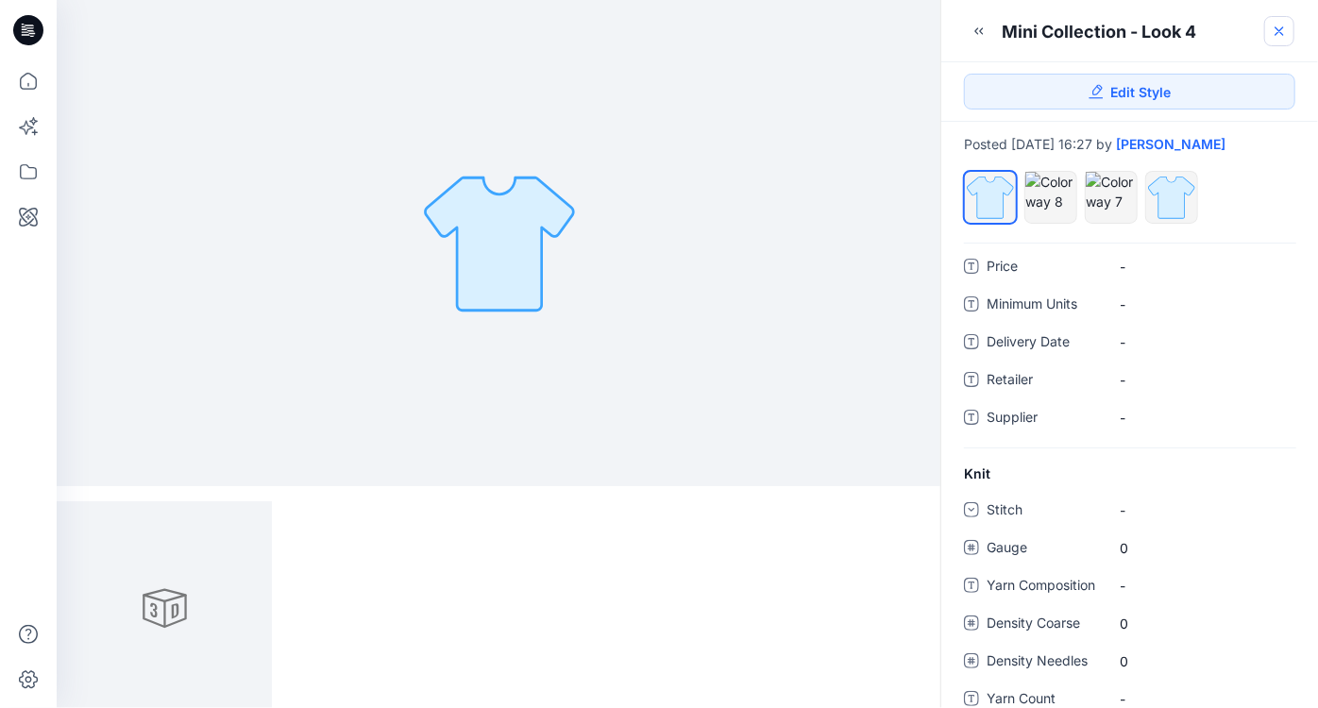
click at [1286, 33] on icon at bounding box center [1279, 31] width 15 height 15
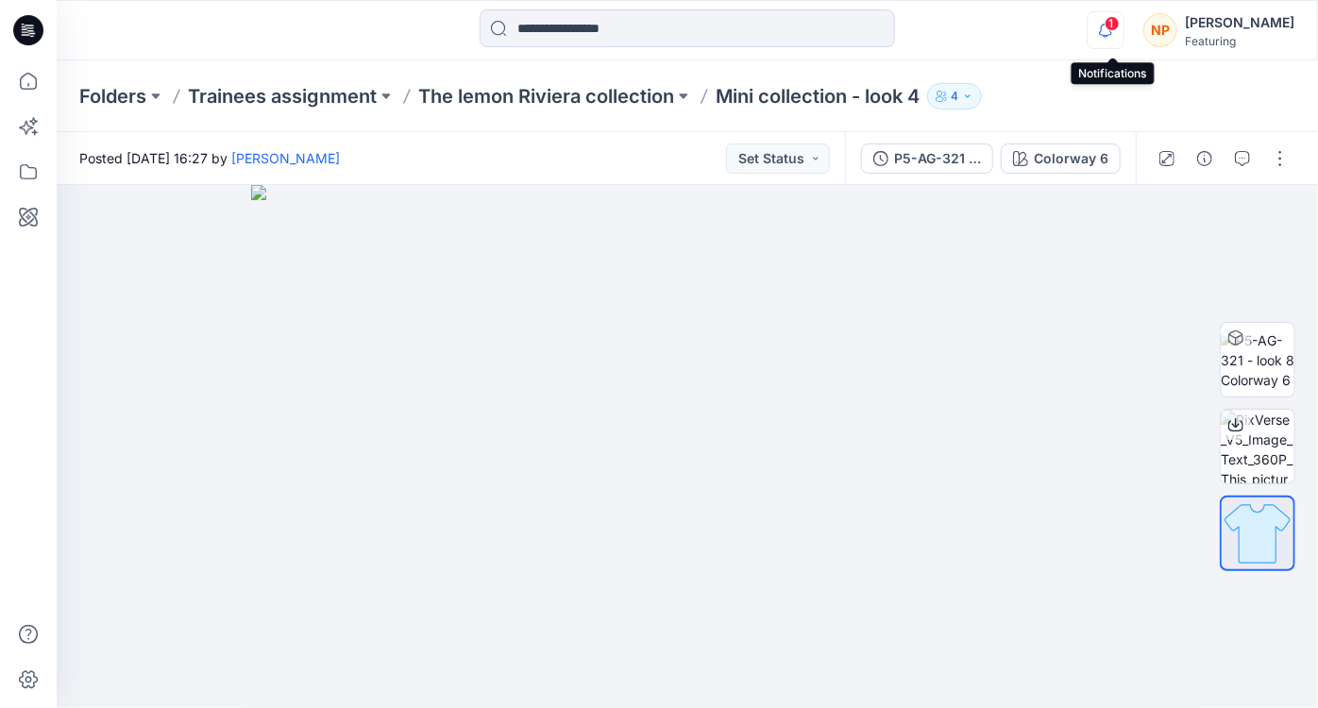
click at [1119, 36] on icon "button" at bounding box center [1106, 30] width 36 height 38
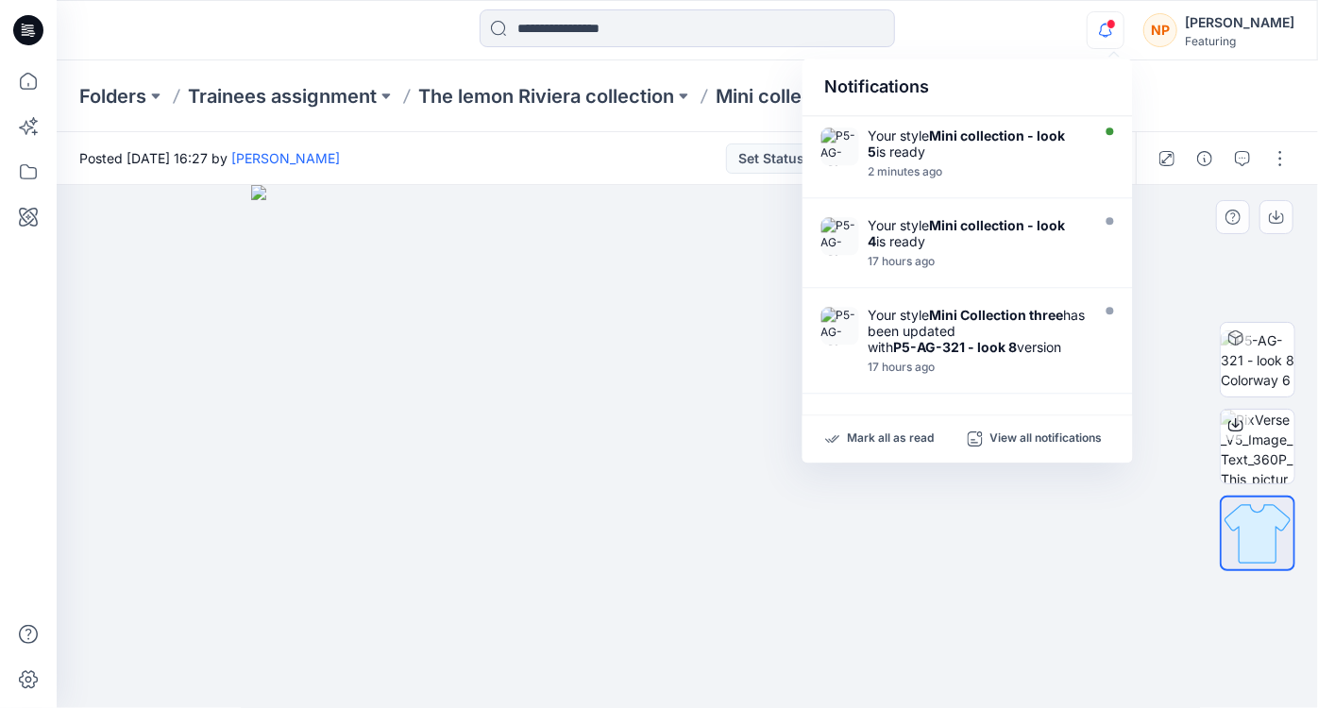
click at [453, 209] on img at bounding box center [687, 447] width 872 height 524
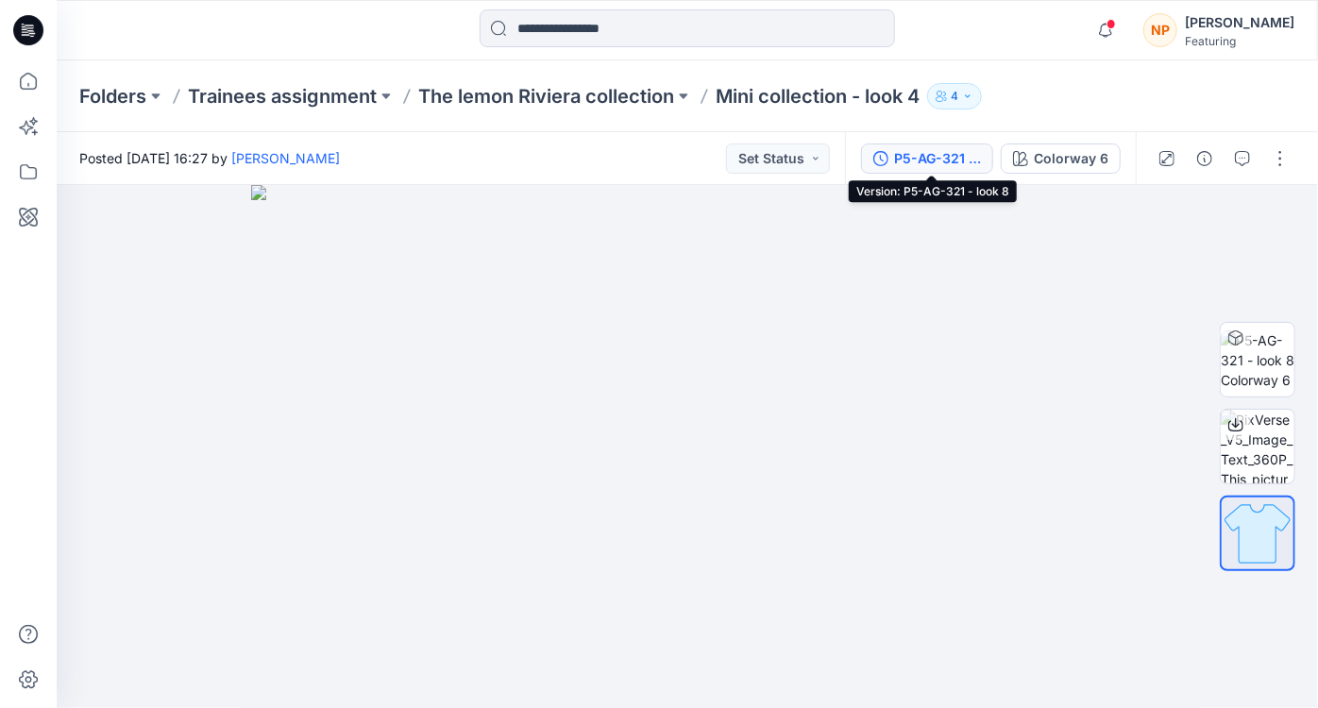
click at [964, 161] on div "P5-AG-321 - look 8" at bounding box center [937, 158] width 87 height 21
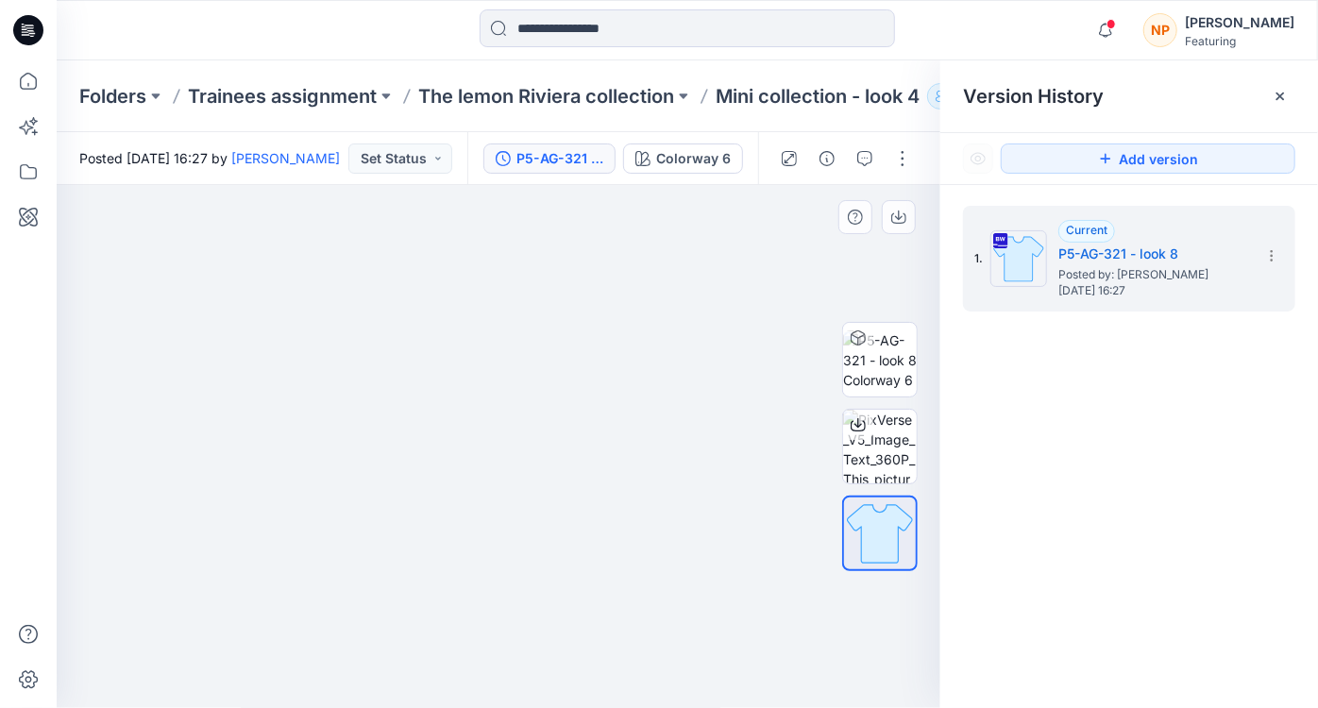
click at [1068, 398] on div "1. Current P5-AG-321 - look 8 Posted by: Nguyen Phuong Sunday, October 12, 2025…" at bounding box center [1129, 460] width 378 height 550
click at [609, 93] on p "The lemon Riviera collection" at bounding box center [546, 96] width 256 height 26
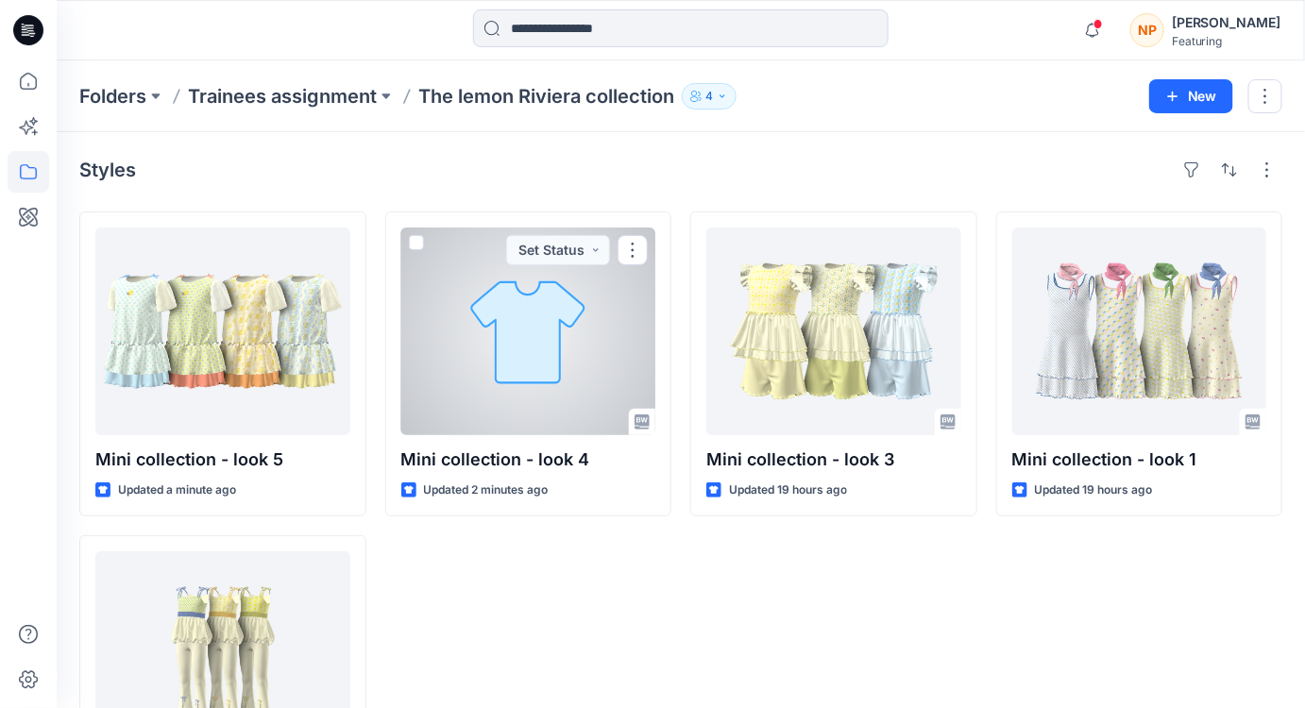
click at [638, 257] on button "button" at bounding box center [633, 250] width 30 height 30
click at [604, 599] on div "Mini collection - look 4 Updated 2 minutes ago Set Status" at bounding box center [528, 525] width 287 height 628
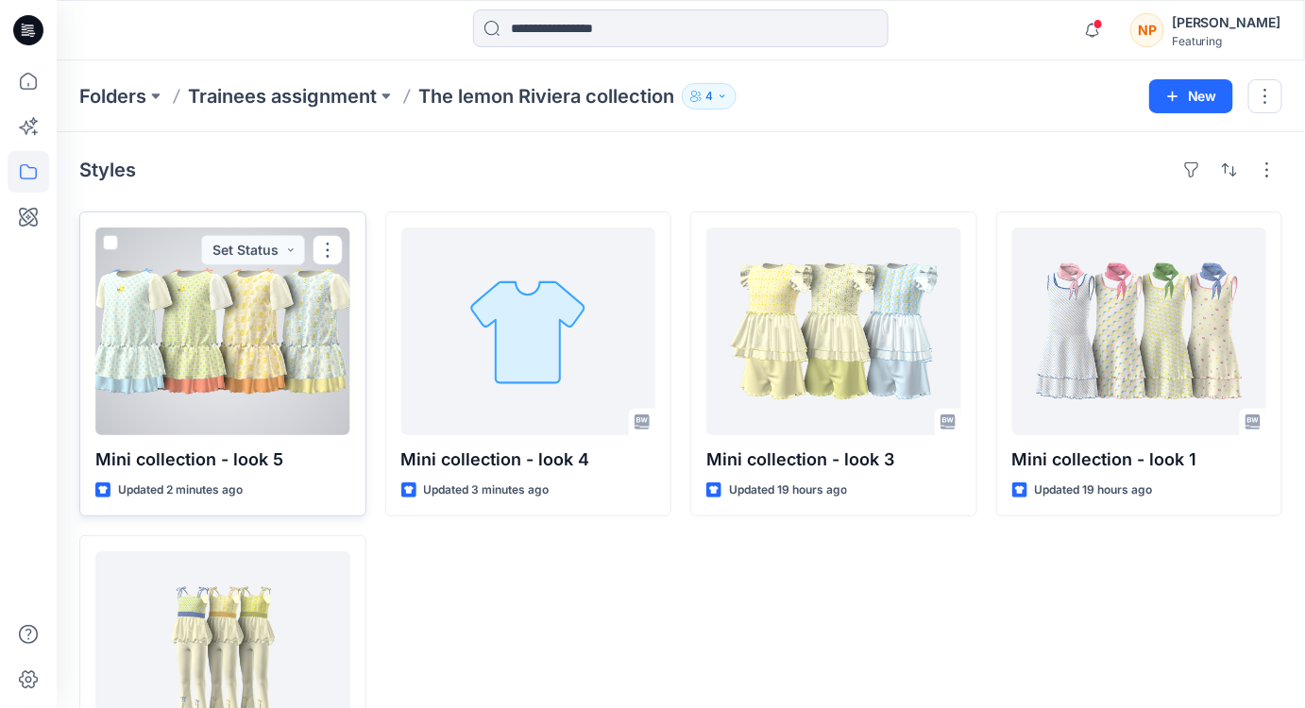
click at [251, 318] on div at bounding box center [222, 332] width 255 height 208
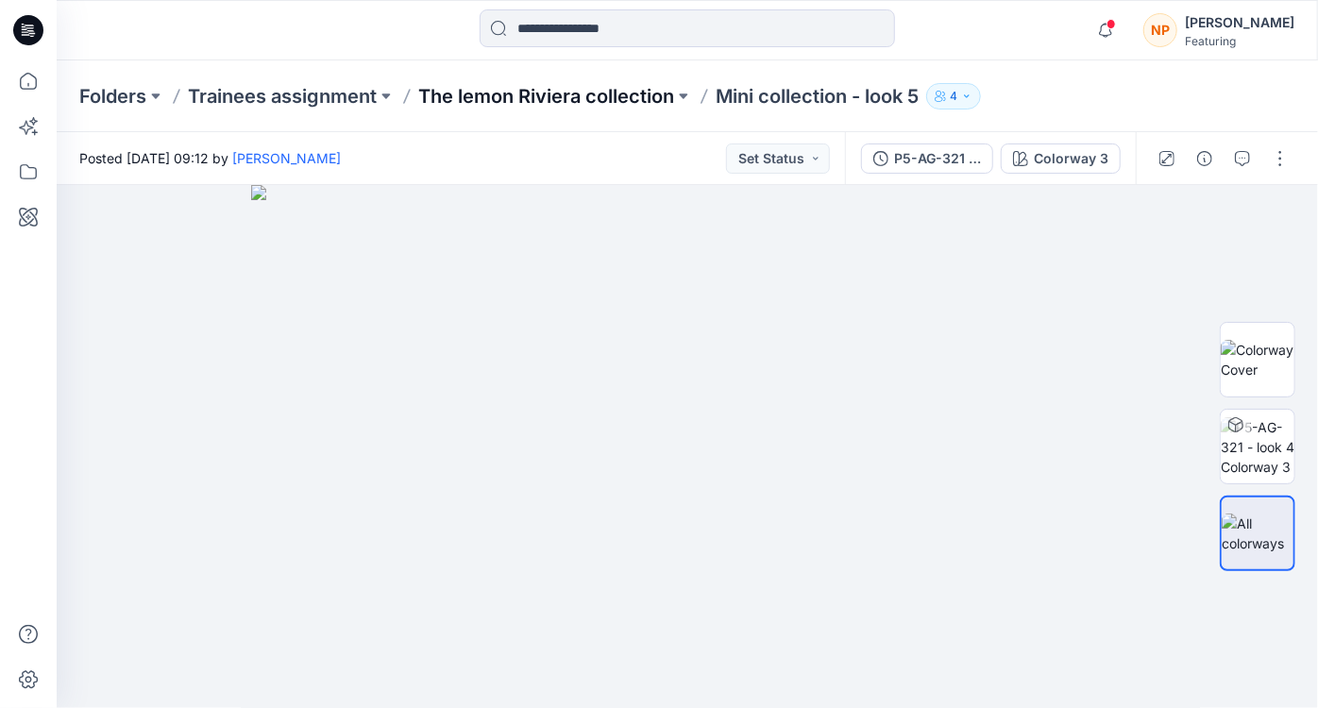
click at [601, 94] on p "The lemon Riviera collection" at bounding box center [546, 96] width 256 height 26
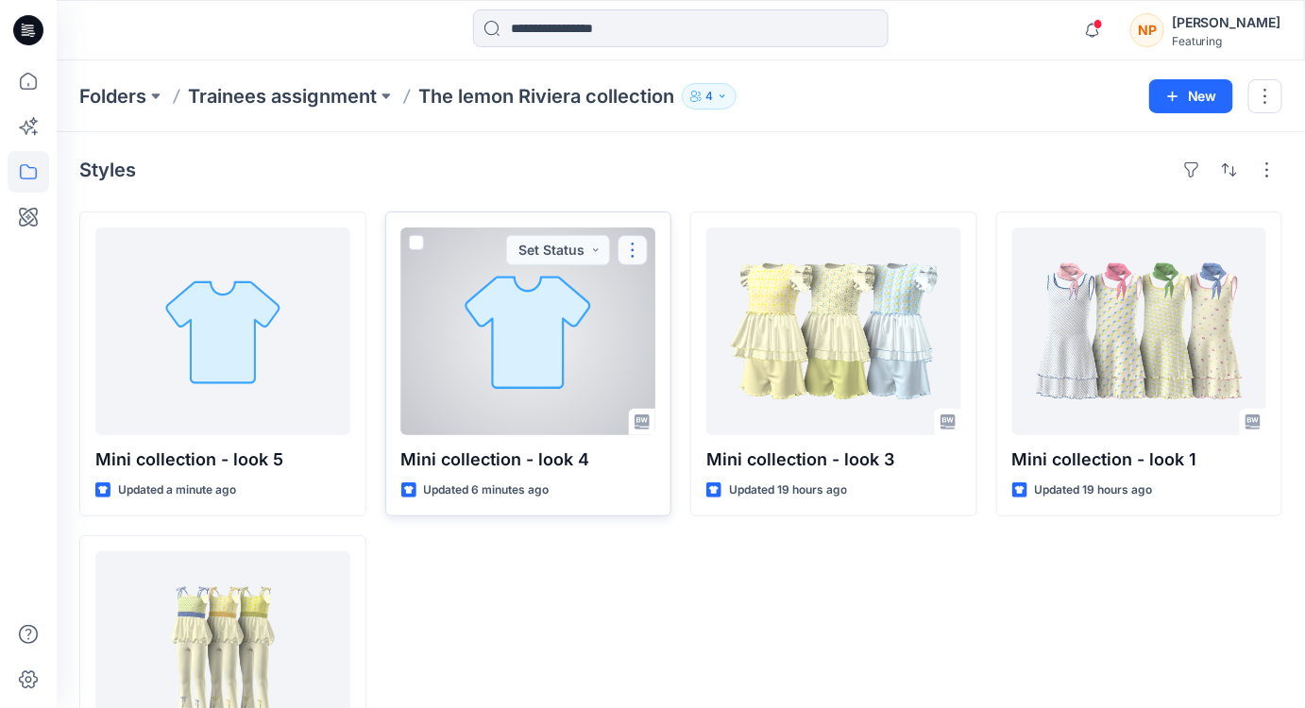
click at [640, 254] on button "button" at bounding box center [633, 250] width 30 height 30
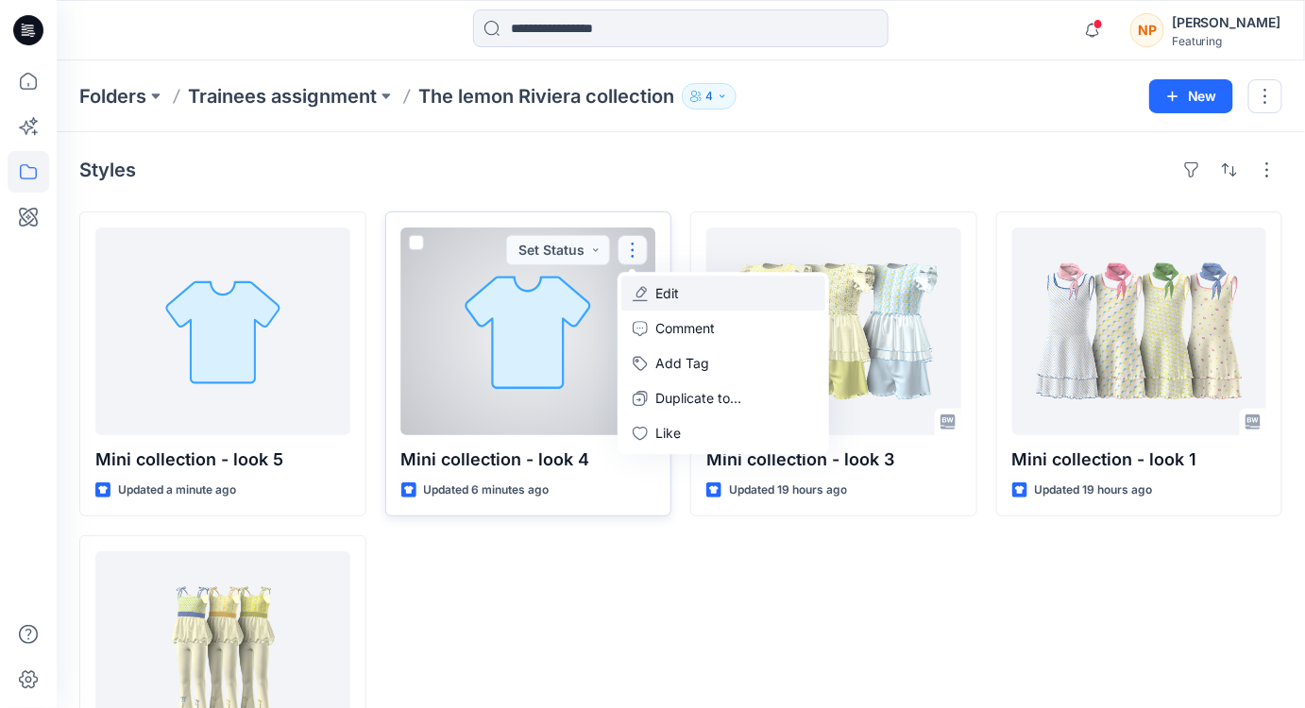
click at [682, 297] on button "Edit" at bounding box center [723, 293] width 204 height 35
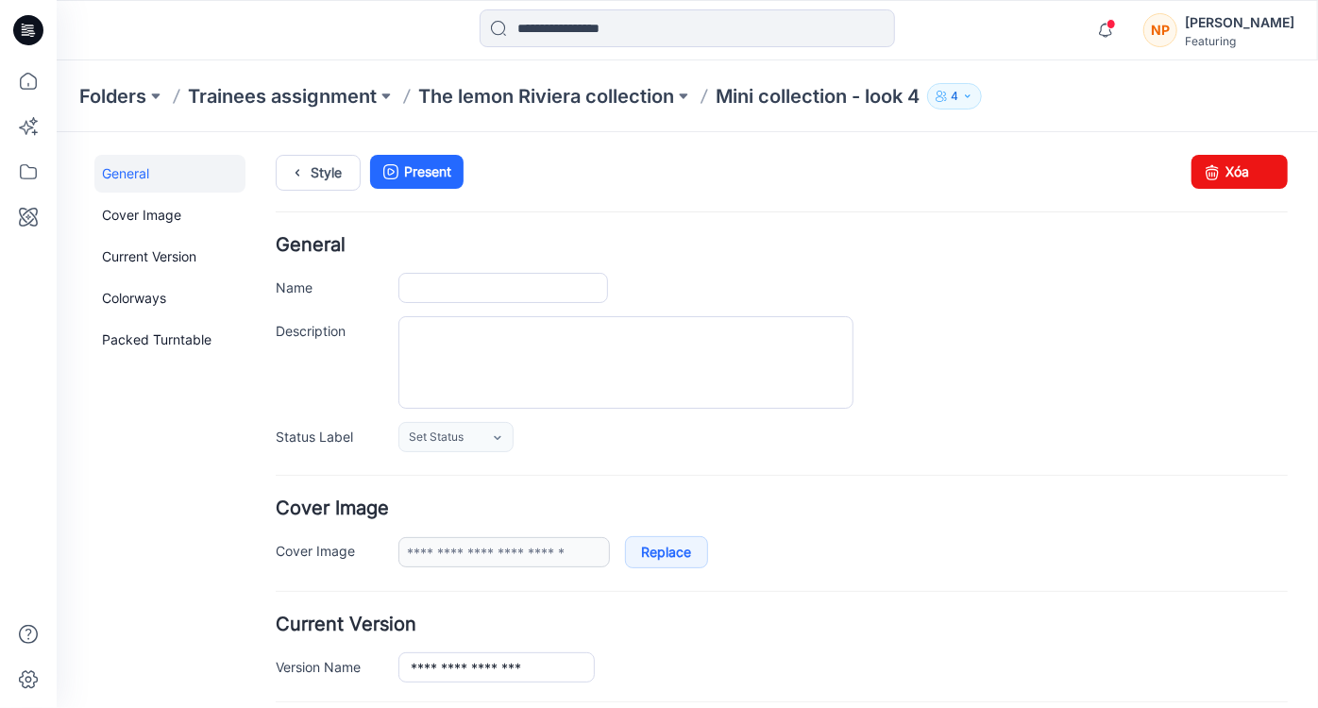
type input "**********"
click at [1240, 175] on link "Xóa" at bounding box center [1239, 171] width 96 height 34
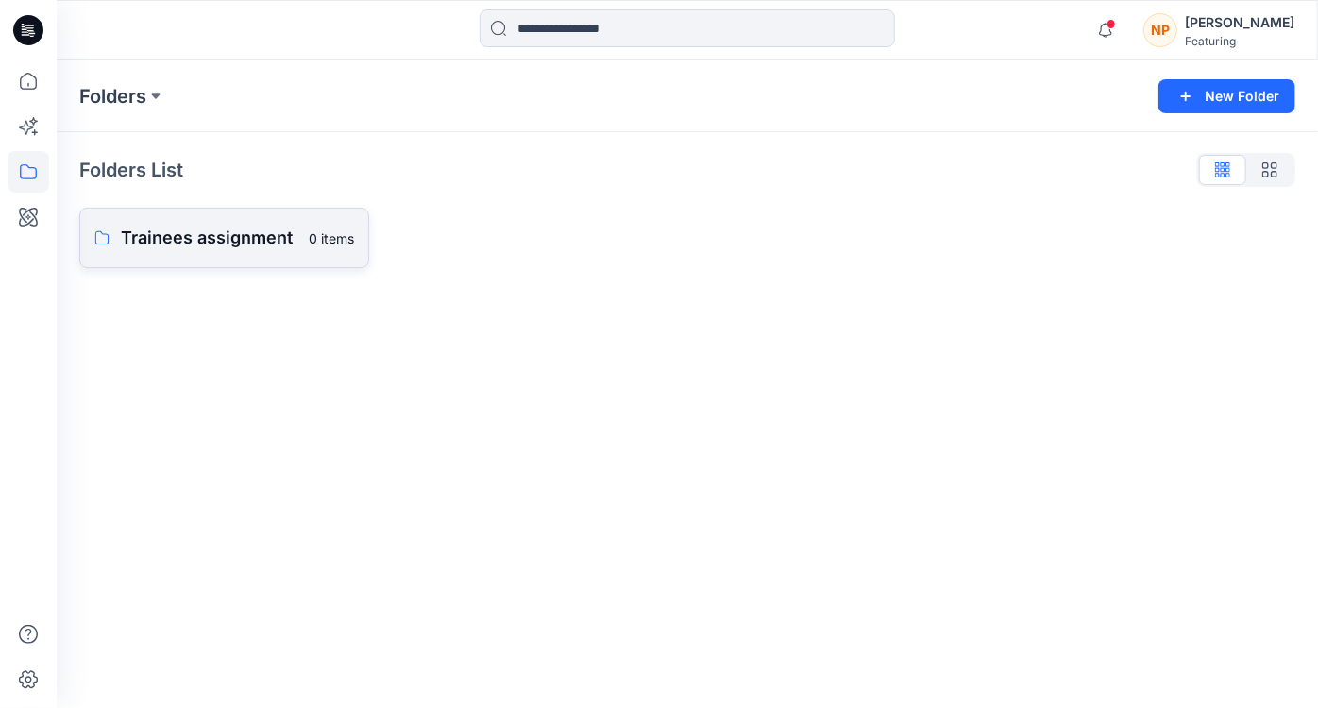
click at [186, 255] on link "Trainees assignment 0 items" at bounding box center [224, 238] width 290 height 60
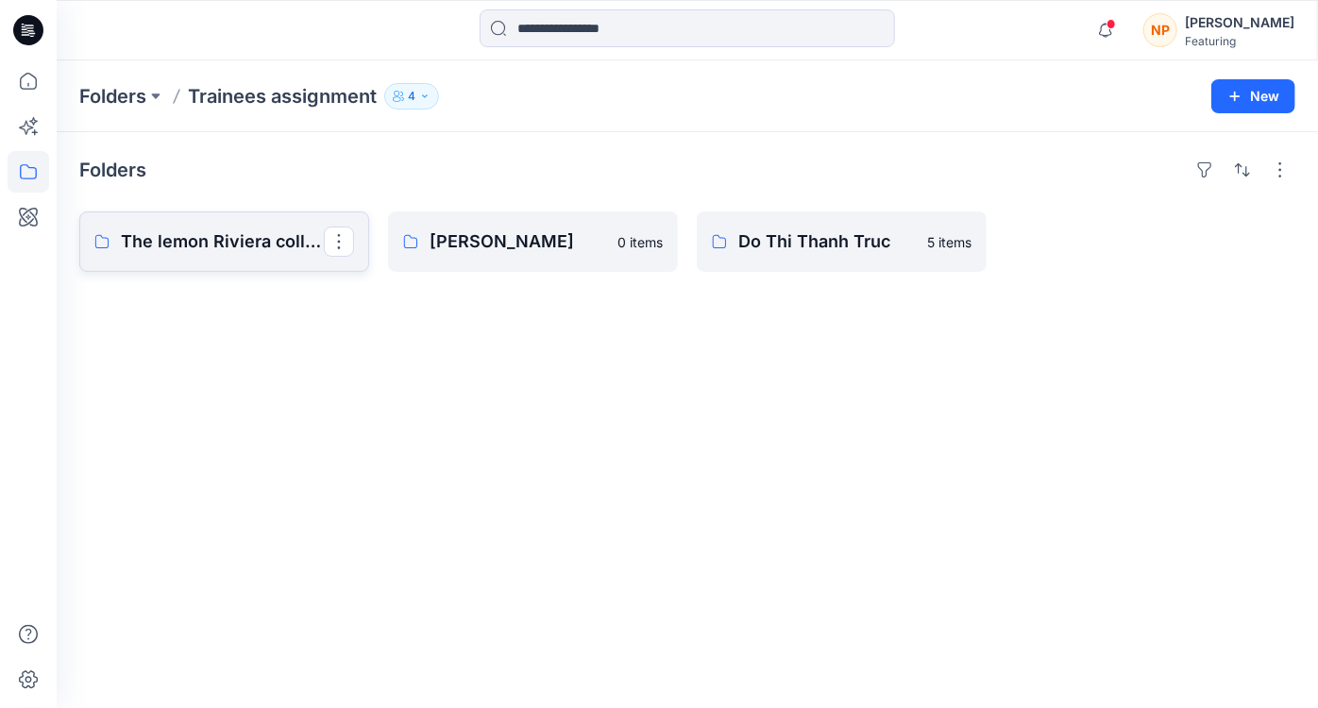
click at [218, 239] on p "The lemon Riviera collection" at bounding box center [222, 241] width 203 height 26
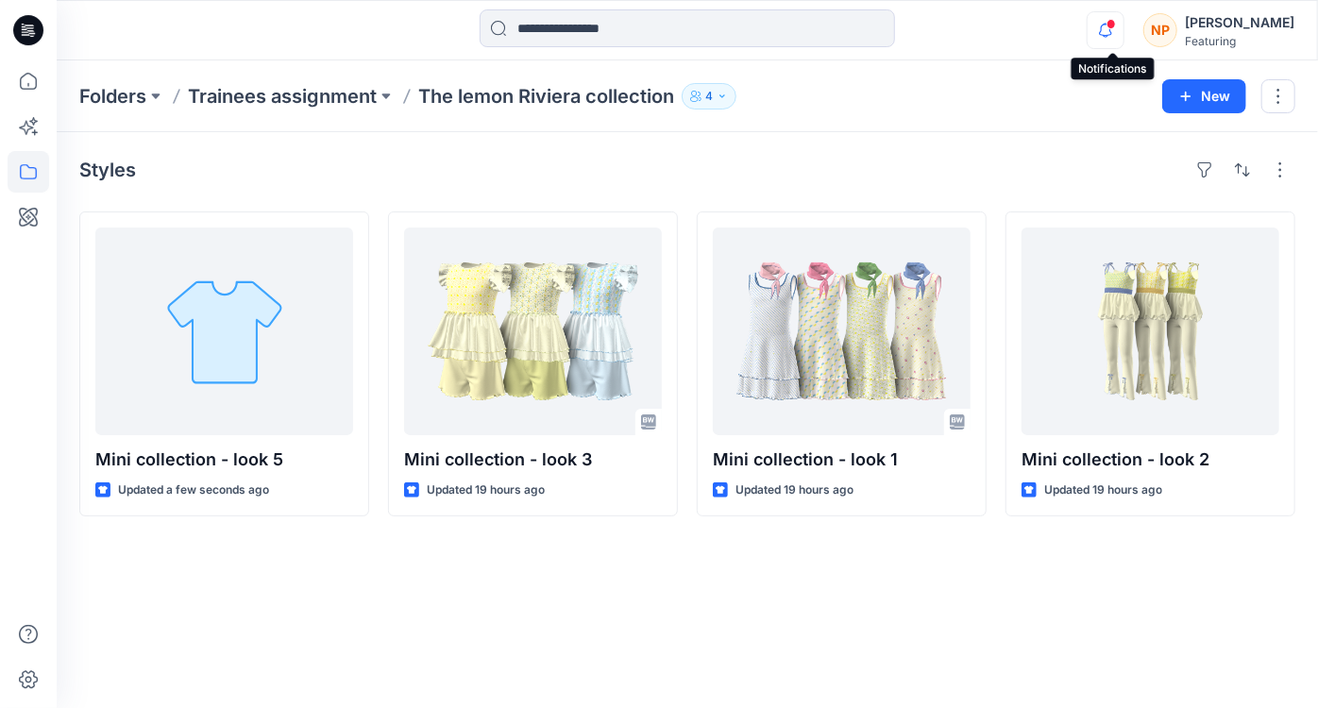
click at [1109, 28] on icon "button" at bounding box center [1106, 30] width 36 height 38
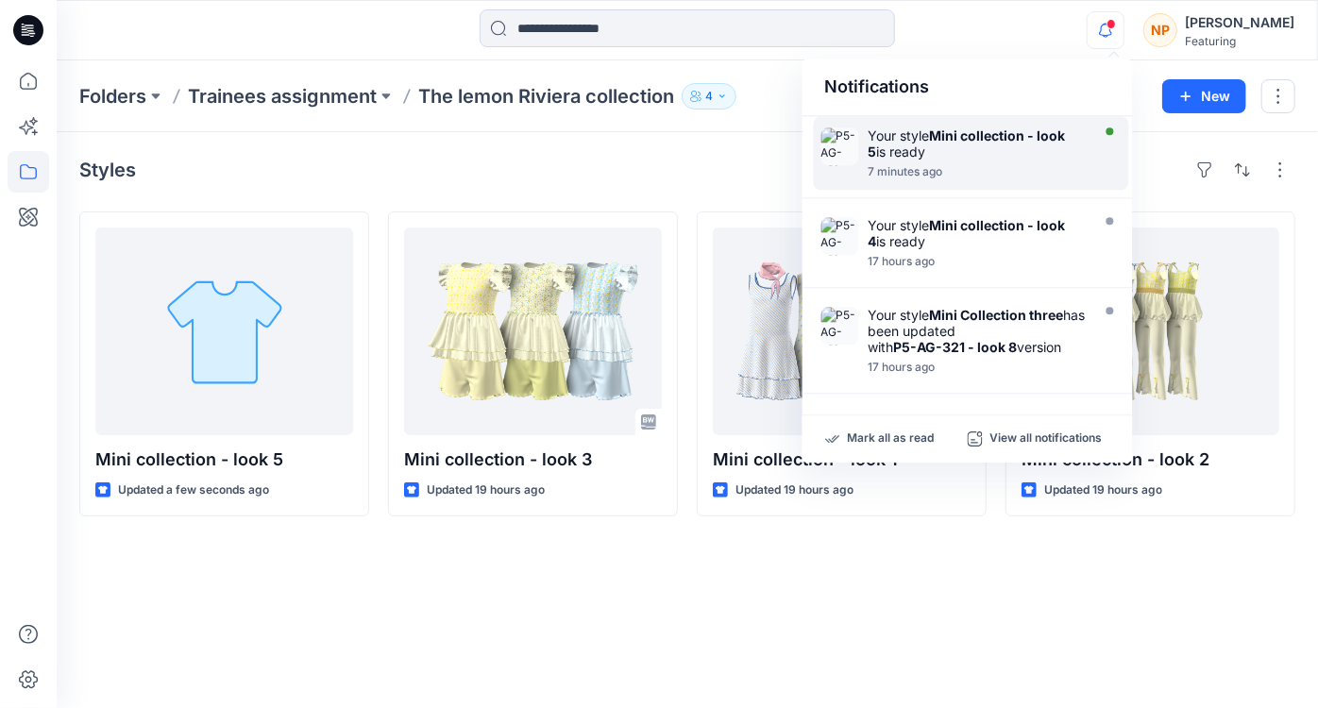
click at [974, 163] on div at bounding box center [977, 162] width 217 height 4
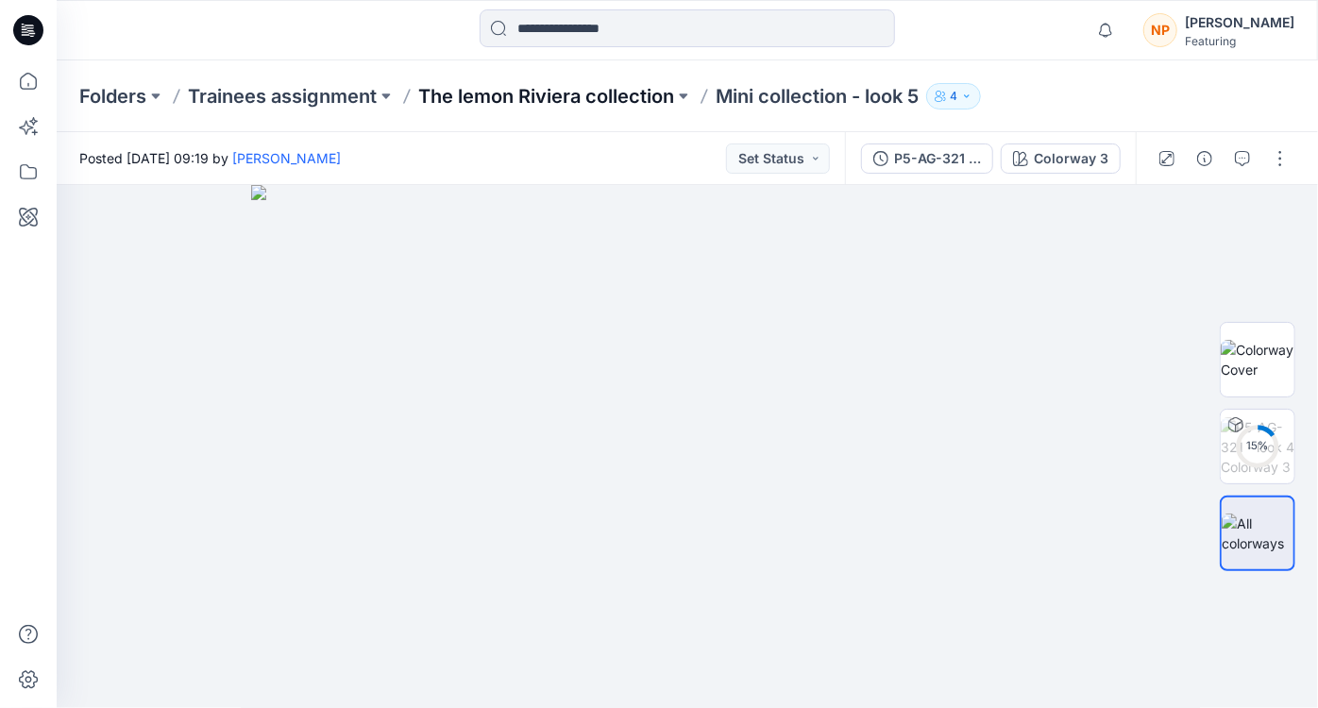
click at [625, 91] on p "The lemon Riviera collection" at bounding box center [546, 96] width 256 height 26
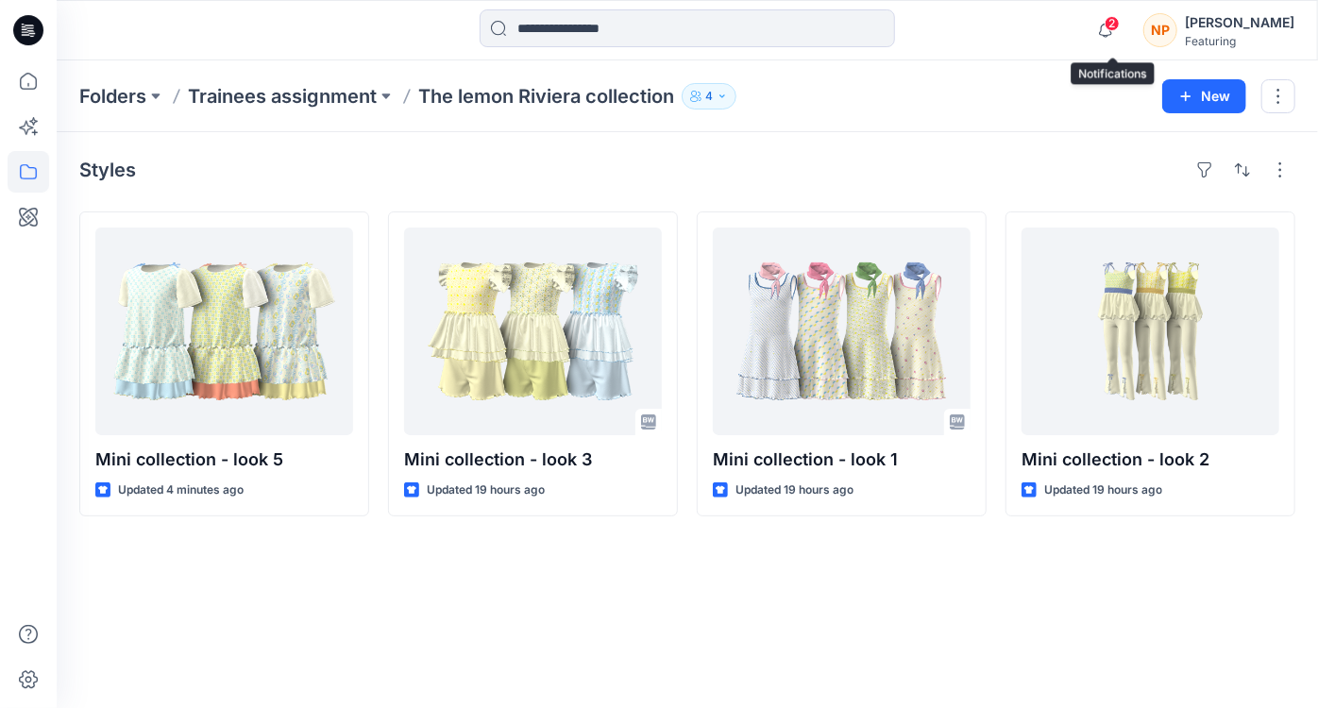
click at [1112, 25] on span "2" at bounding box center [1112, 23] width 15 height 15
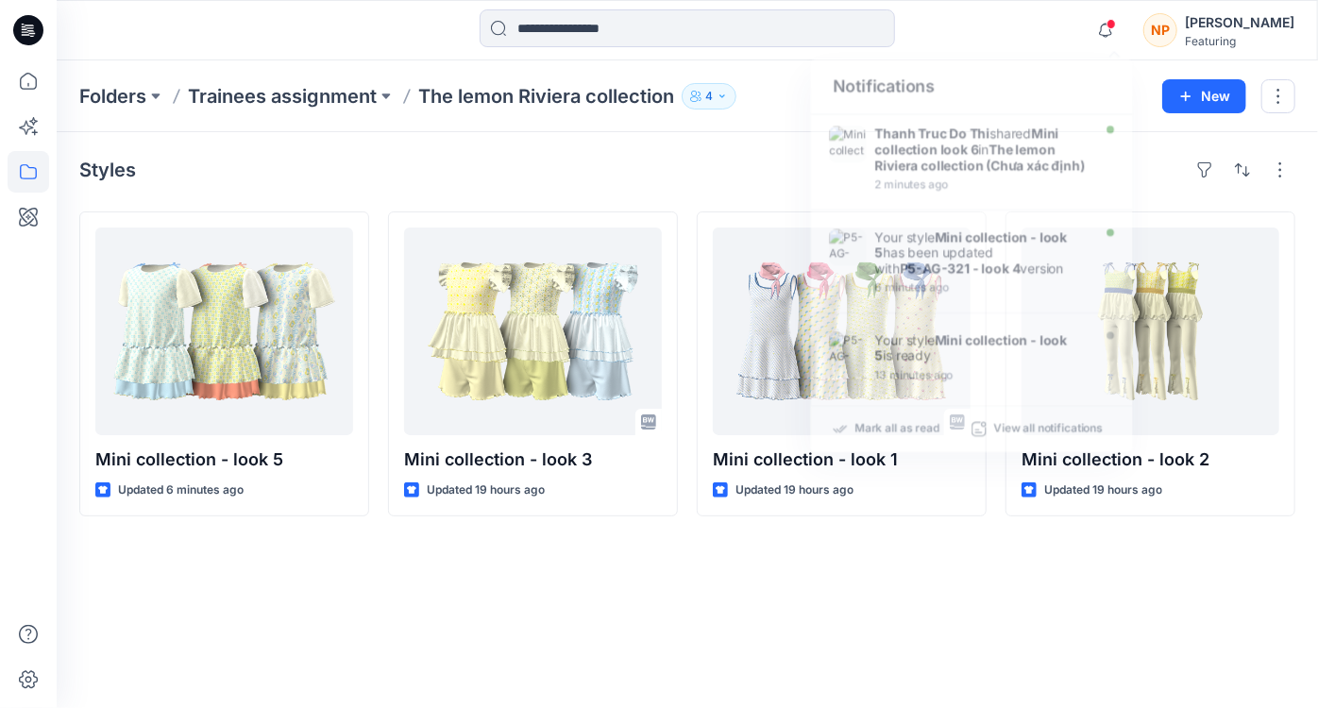
click at [861, 630] on div "Styles Mini collection - look 5 Updated 6 minutes ago Mini collection - look 3 …" at bounding box center [687, 420] width 1261 height 576
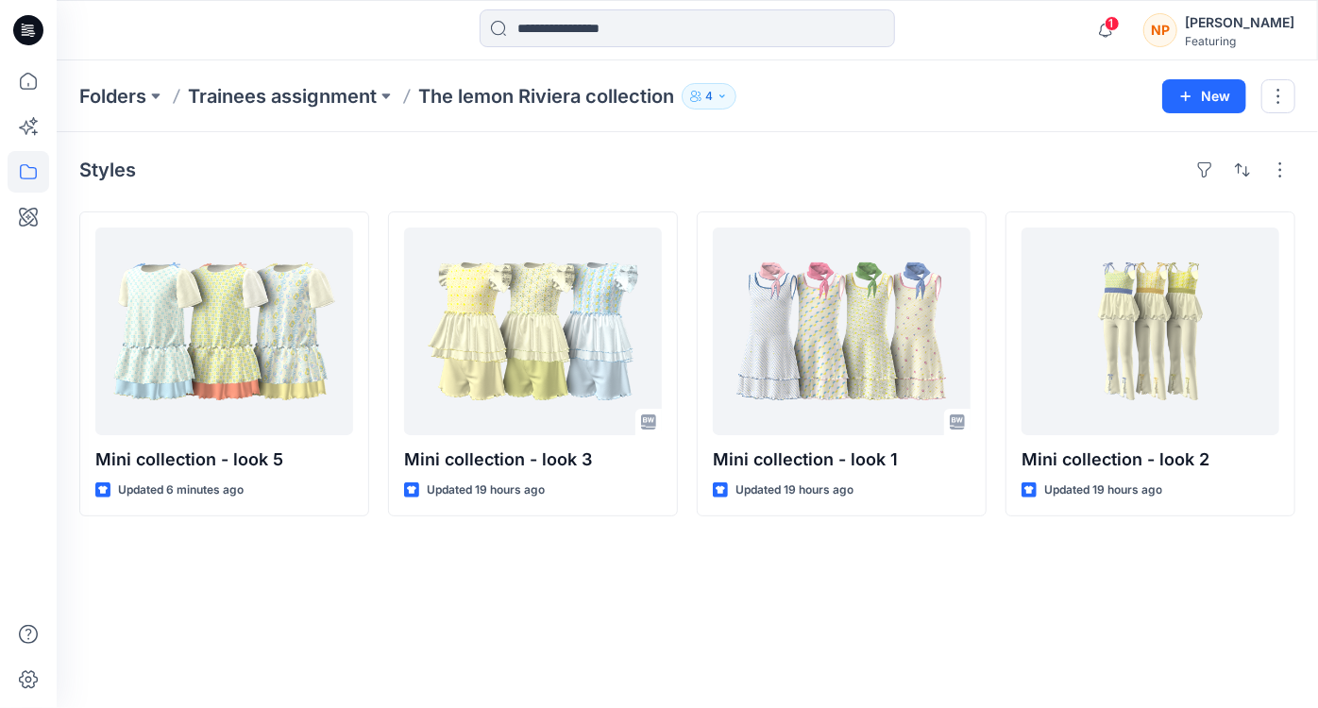
click at [680, 579] on div "Styles Mini collection - look 5 Updated 6 minutes ago Mini collection - look 3 …" at bounding box center [687, 420] width 1261 height 576
click at [308, 89] on p "Trainees assignment" at bounding box center [282, 96] width 189 height 26
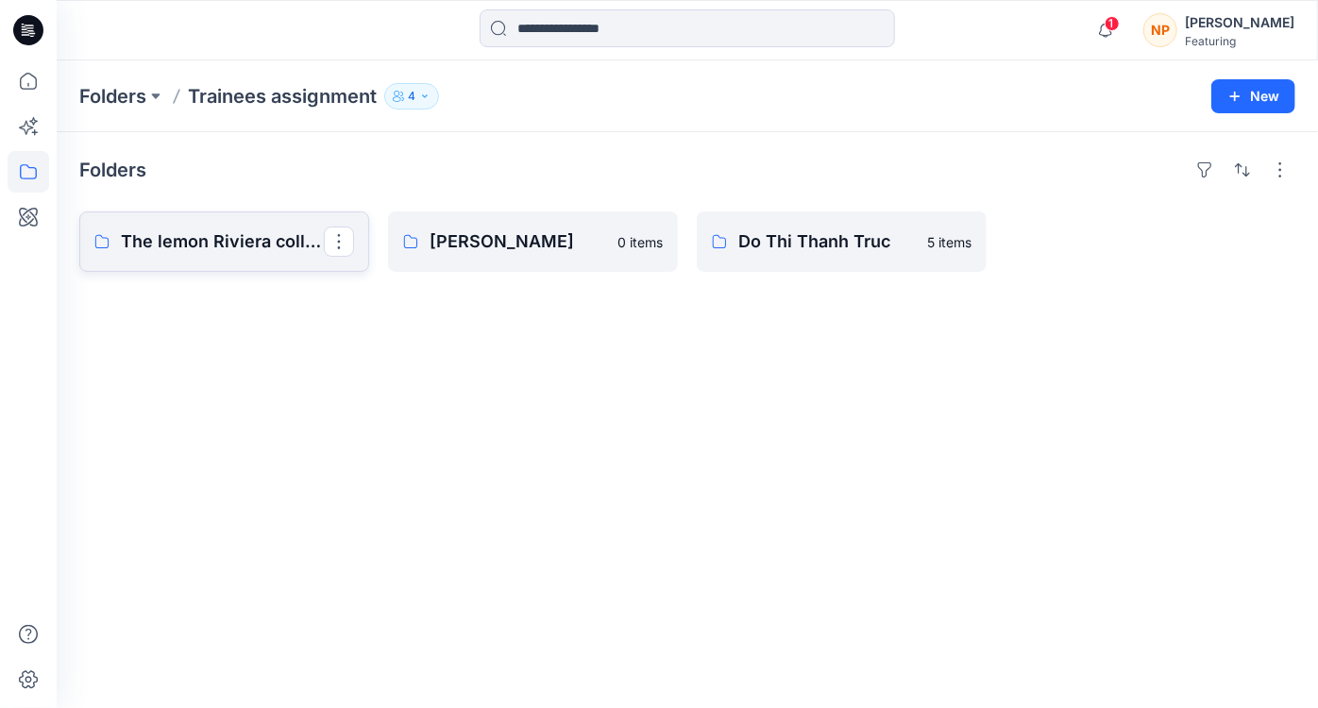
click at [277, 251] on p "The lemon Riviera collection" at bounding box center [222, 241] width 203 height 26
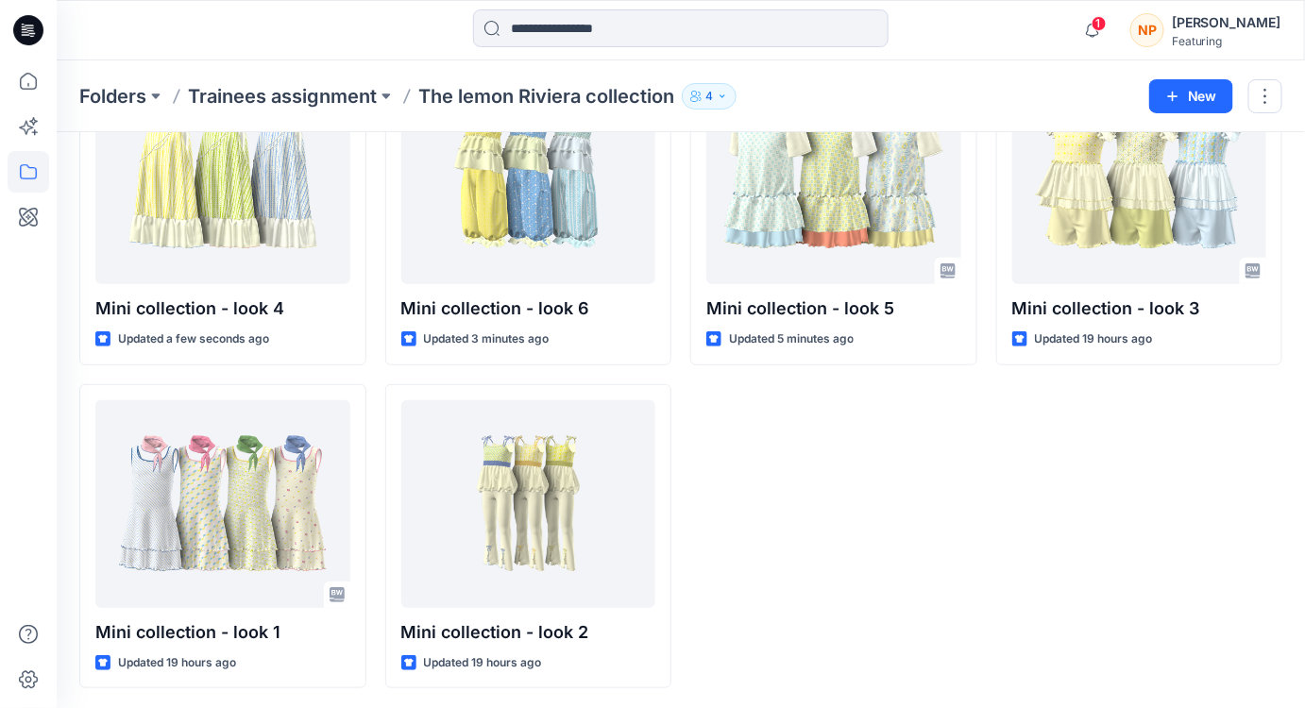
scroll to position [151, 0]
click at [1094, 602] on div "Mini collection - look 3 Updated 19 hours ago" at bounding box center [1139, 374] width 287 height 628
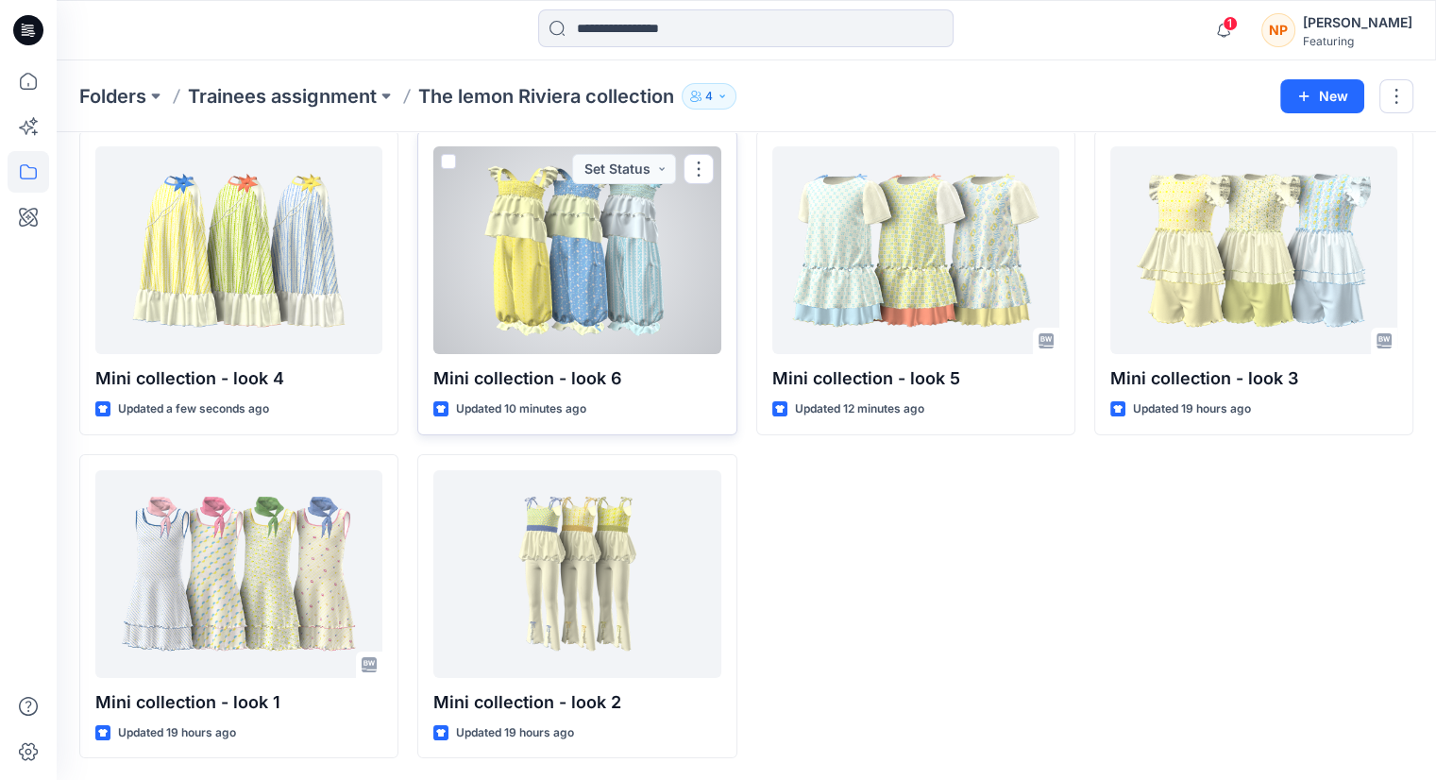
click at [567, 313] on div at bounding box center [576, 250] width 287 height 208
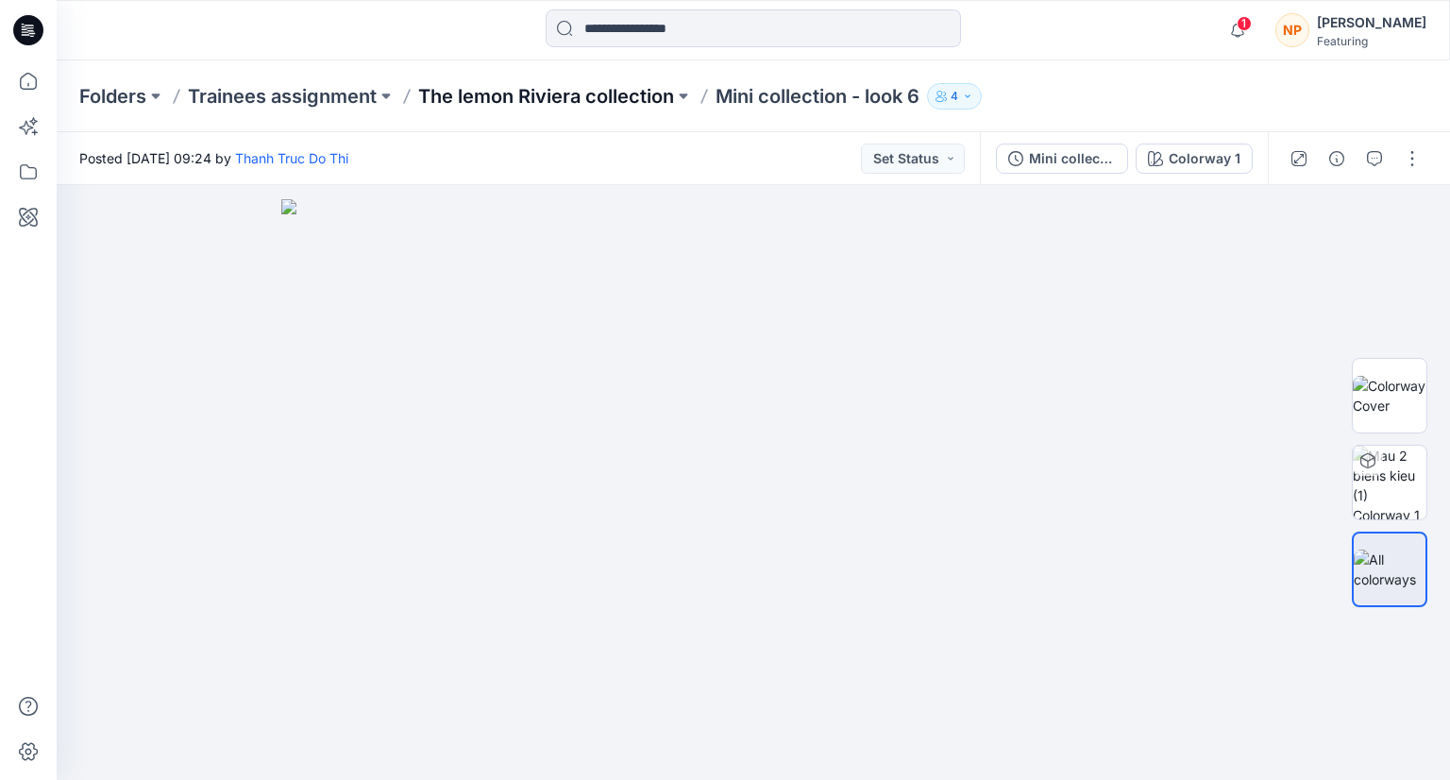
click at [506, 94] on p "The lemon Riviera collection" at bounding box center [546, 96] width 256 height 26
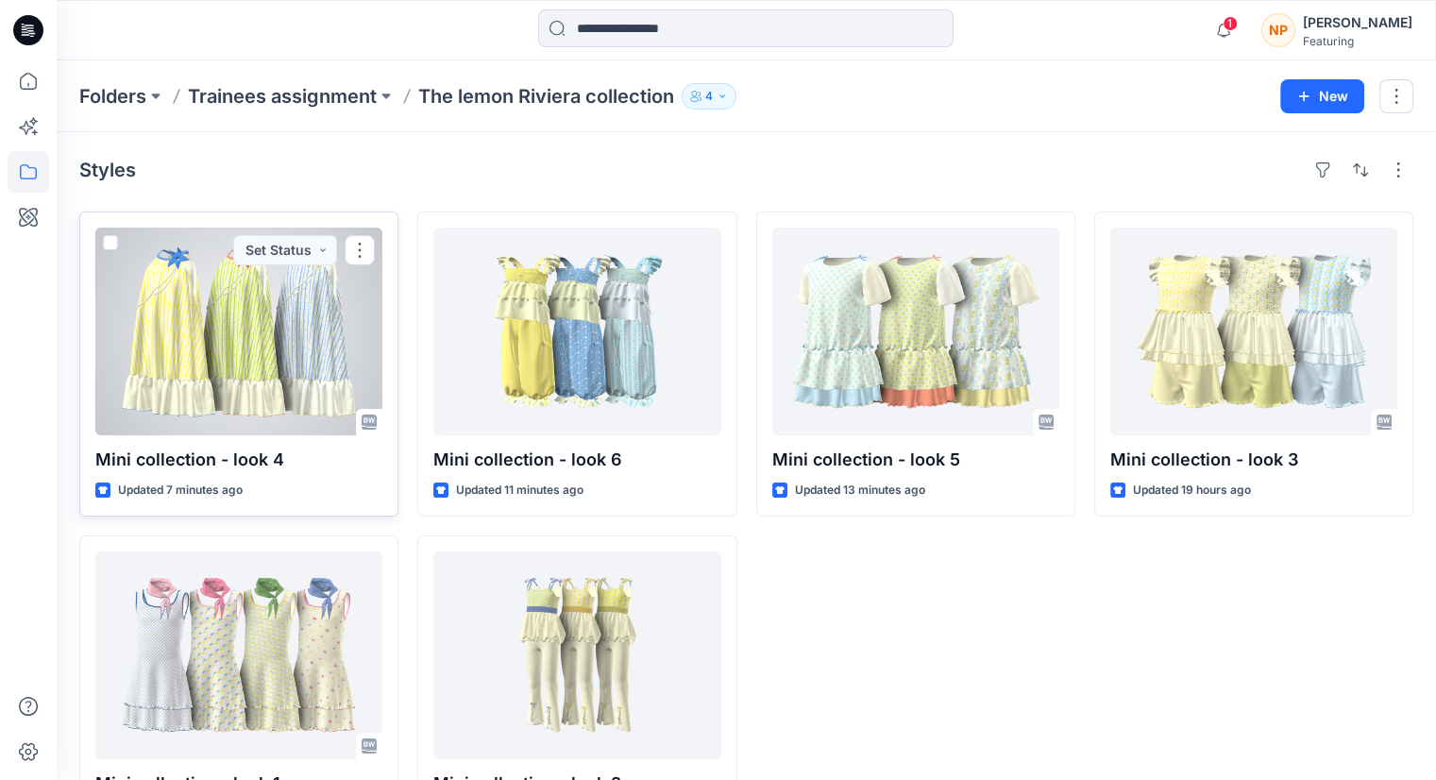
click at [269, 379] on div at bounding box center [238, 332] width 287 height 208
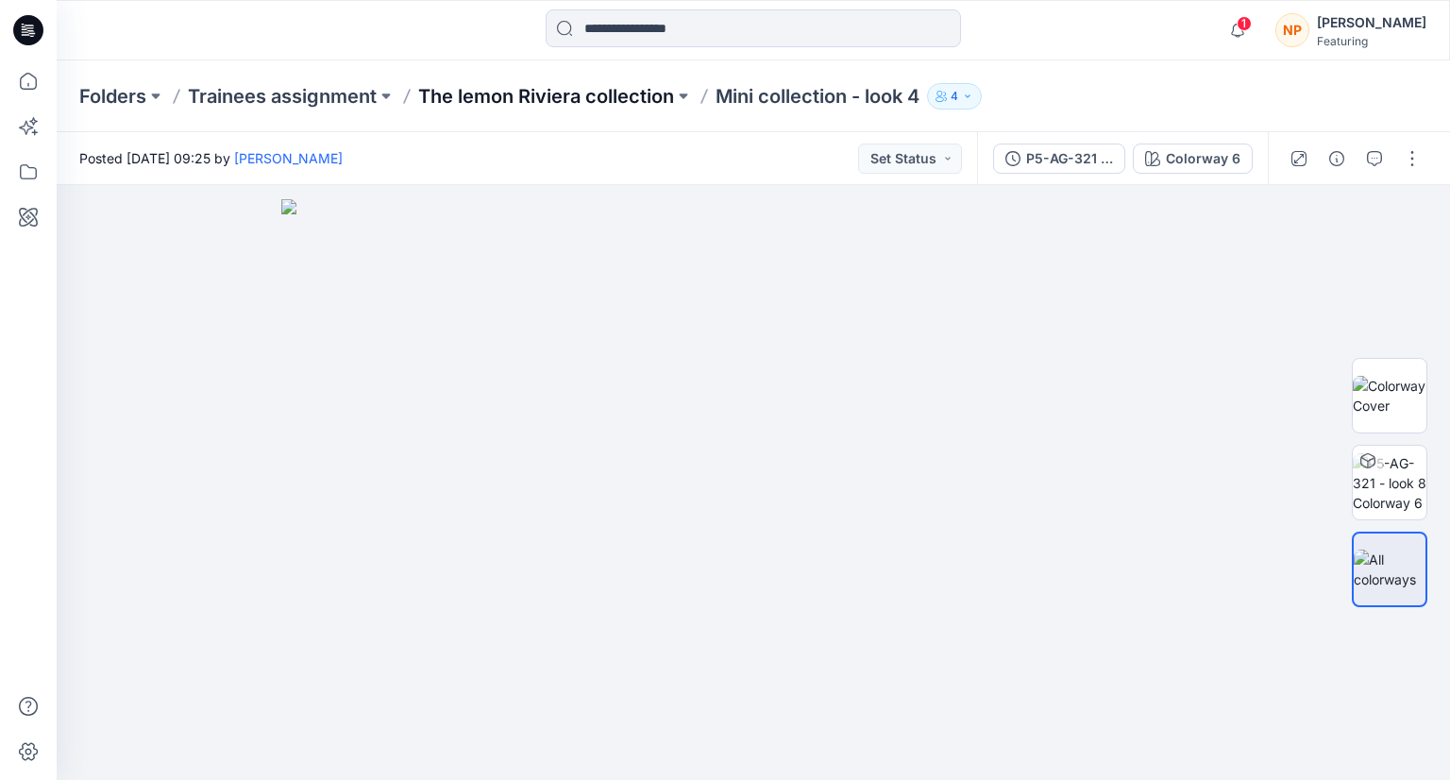
click at [605, 99] on p "The lemon Riviera collection" at bounding box center [546, 96] width 256 height 26
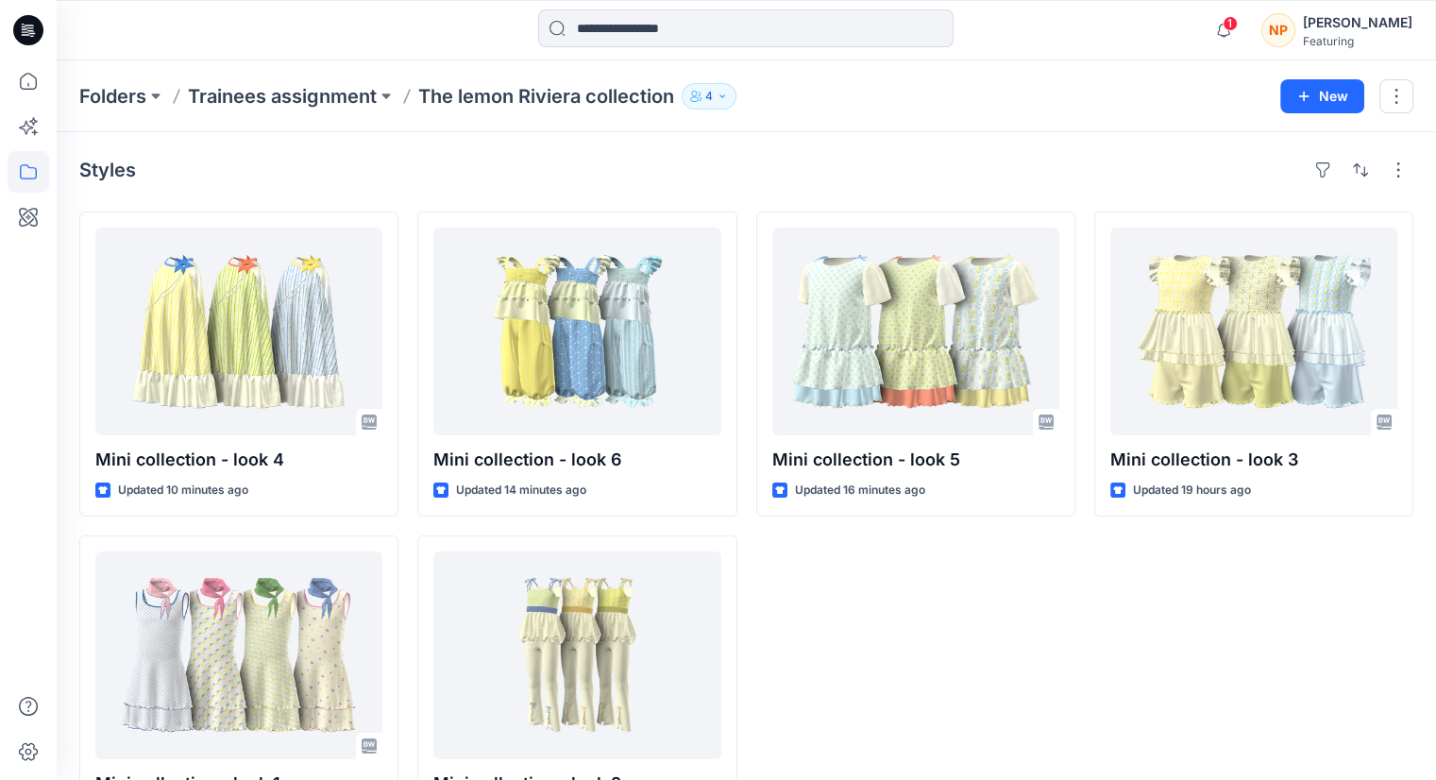
click at [843, 646] on div "Mini collection - look 5 Updated 16 minutes ago" at bounding box center [915, 525] width 319 height 628
